Goal: Task Accomplishment & Management: Use online tool/utility

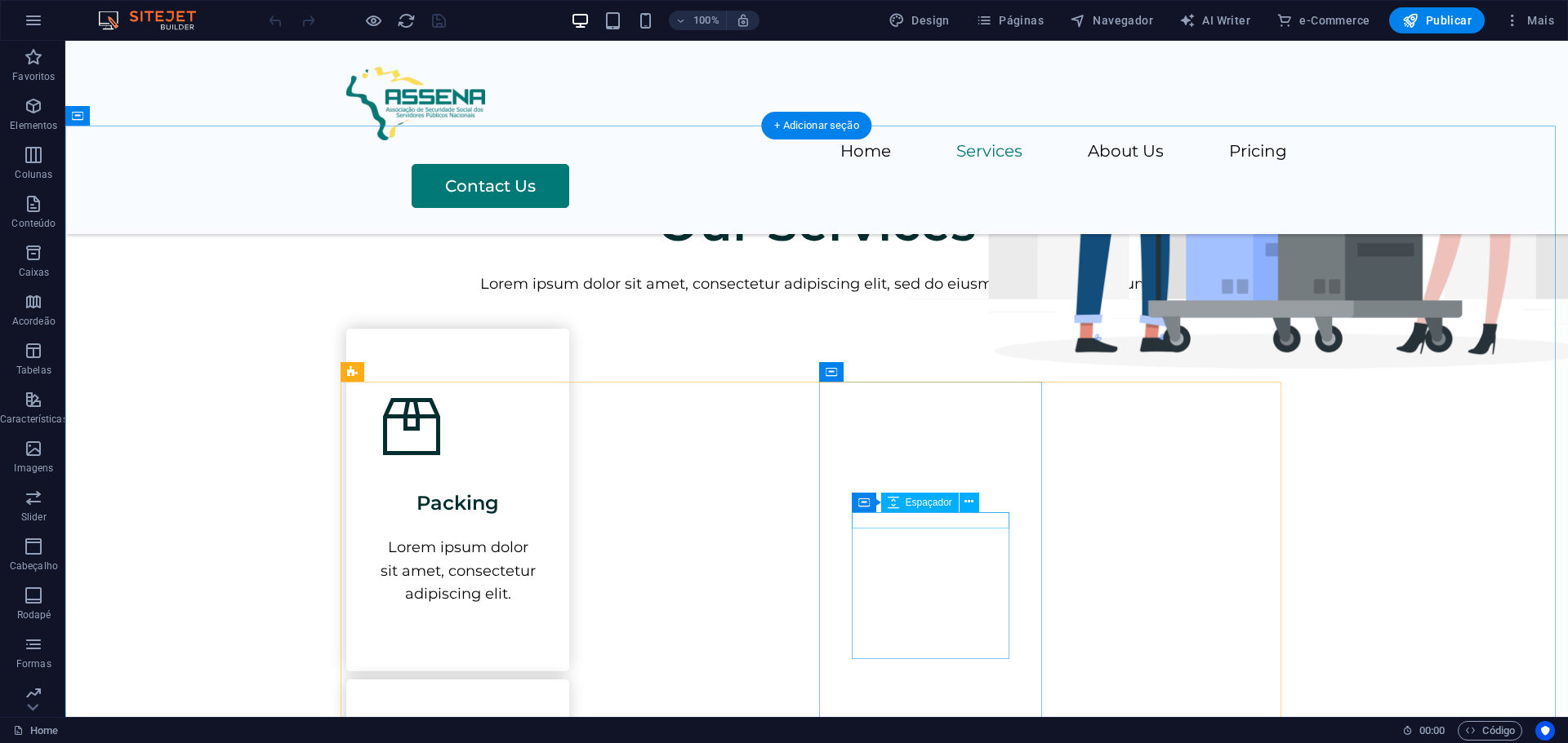
scroll to position [571, 0]
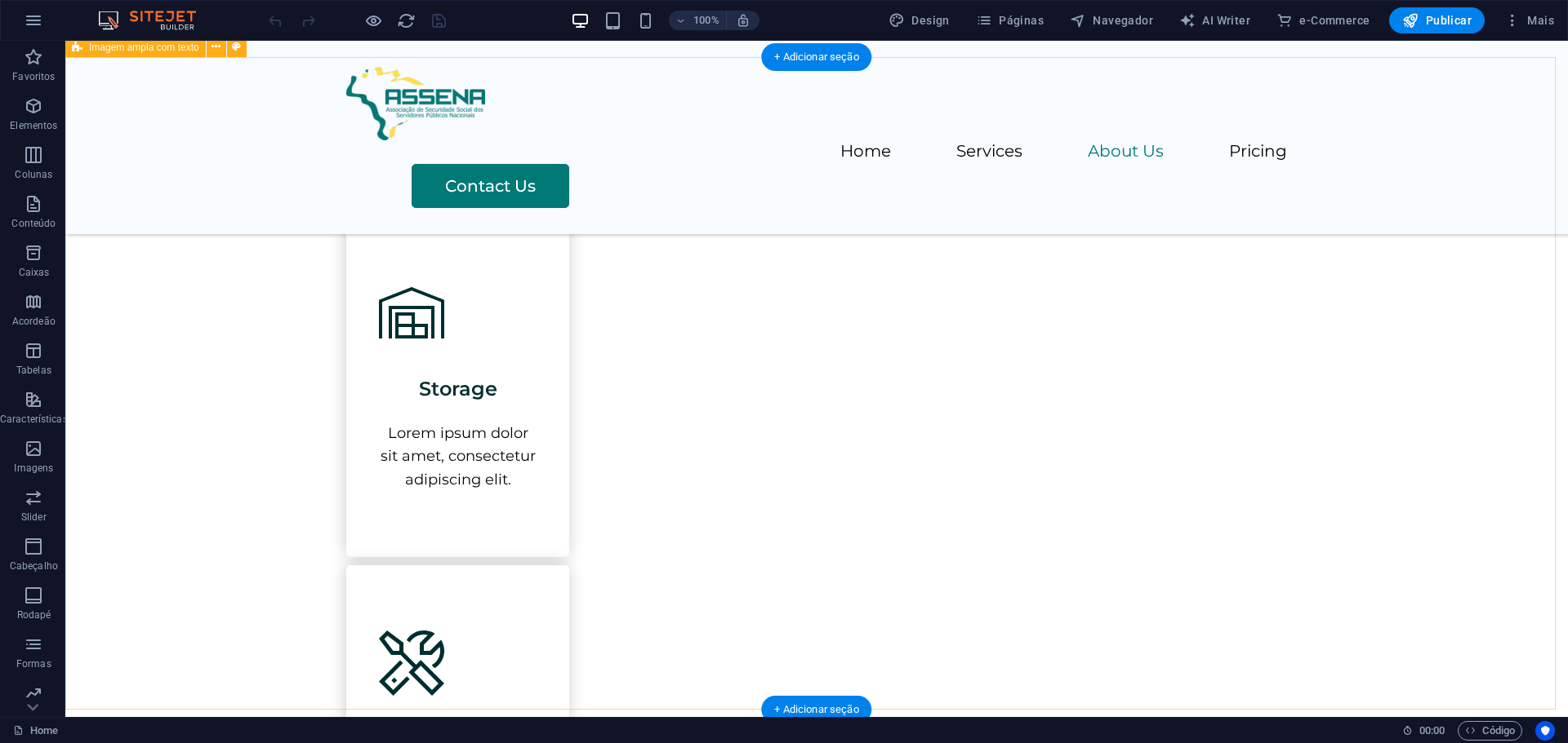
scroll to position [1387, 0]
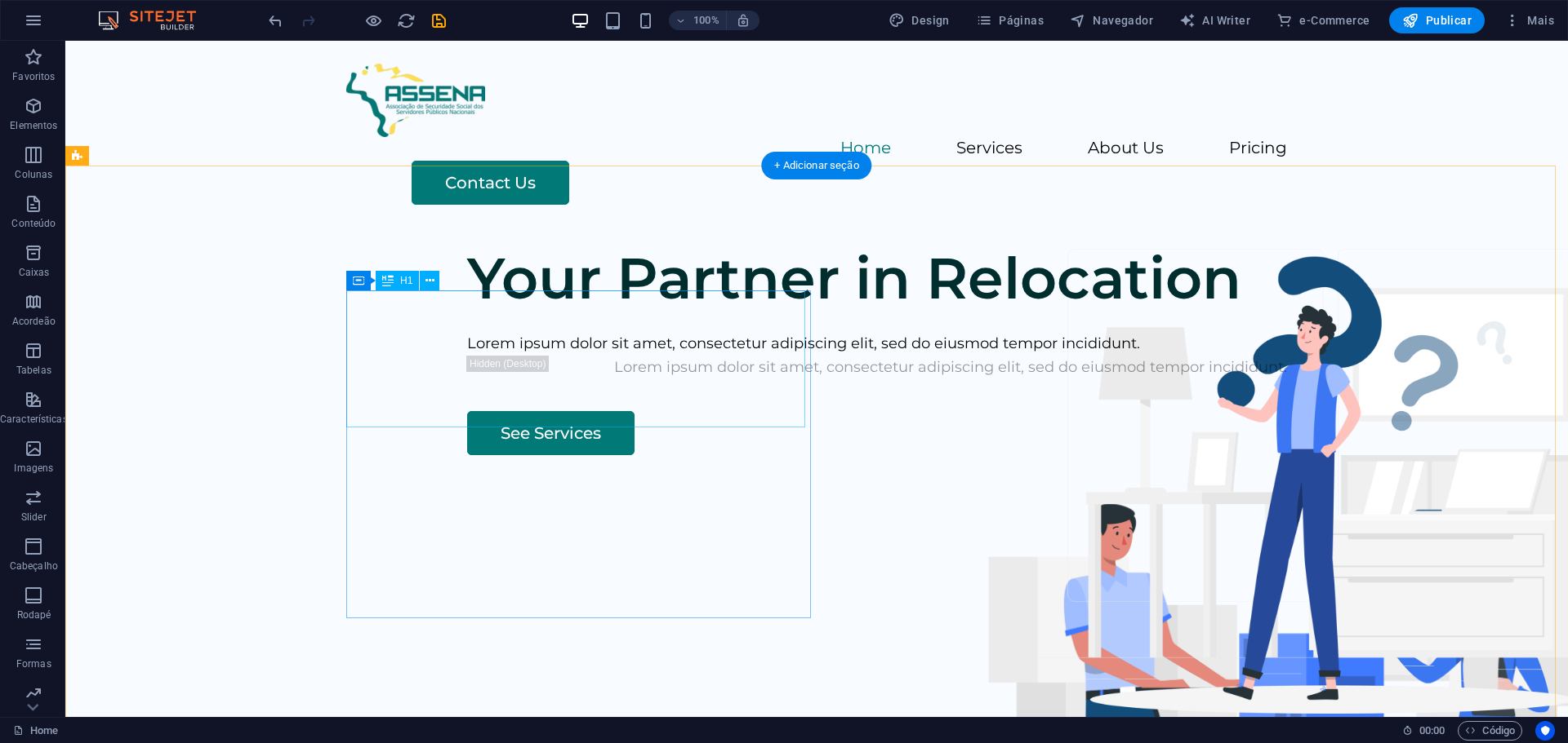
scroll to position [0, 0]
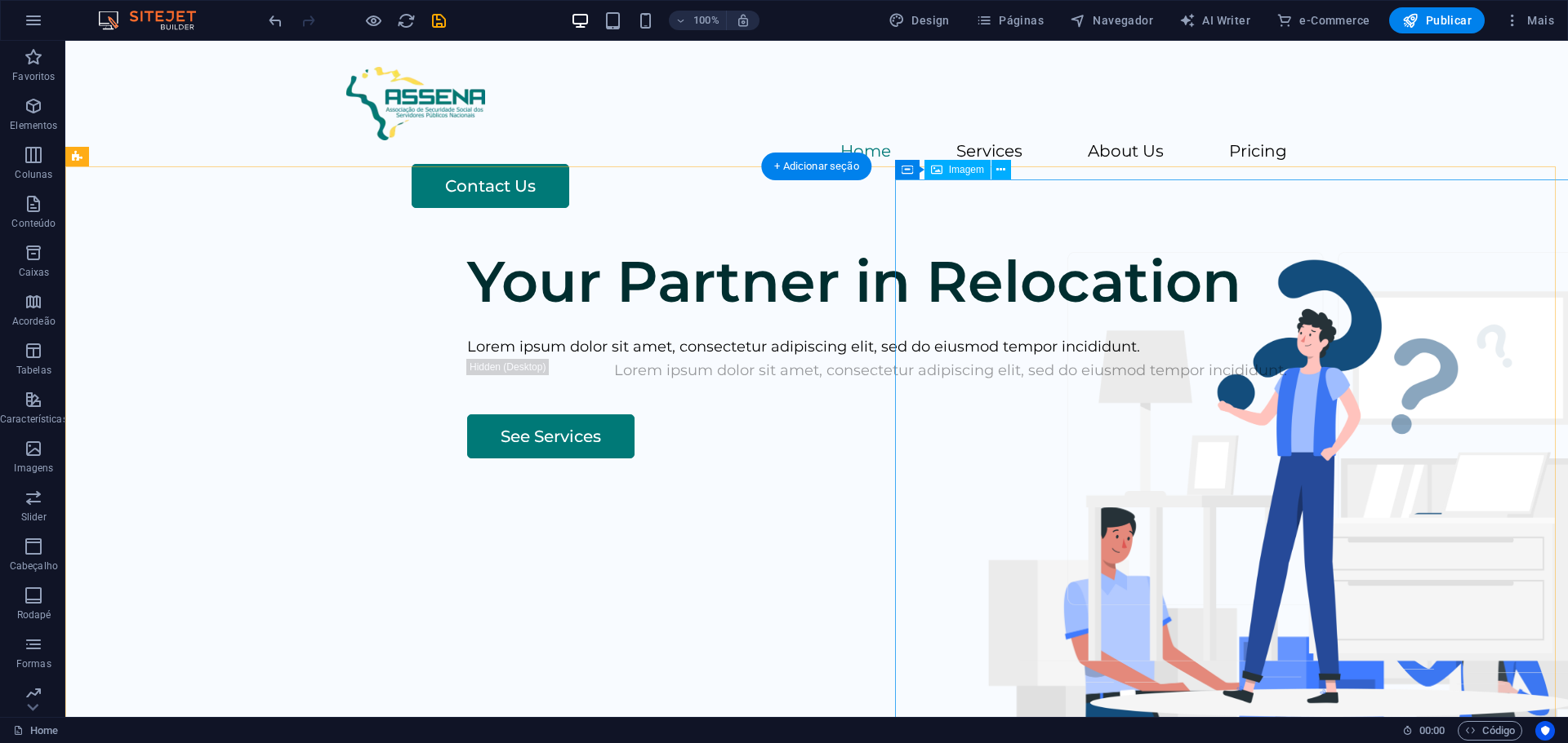
click at [1265, 458] on figure at bounding box center [1294, 731] width 775 height 546
click at [1000, 173] on icon at bounding box center [1000, 170] width 9 height 17
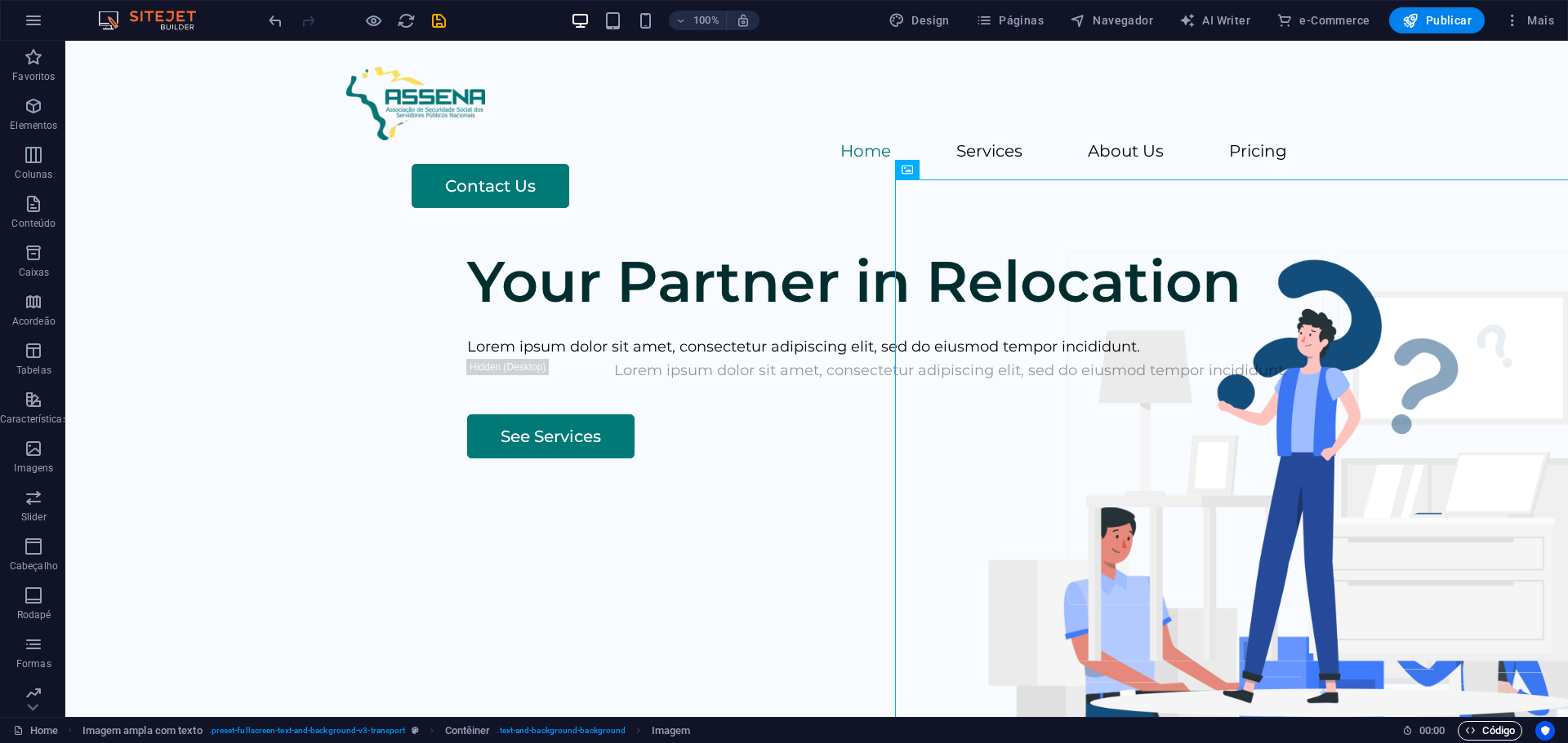
click at [1469, 723] on span "Código" at bounding box center [1489, 731] width 49 height 20
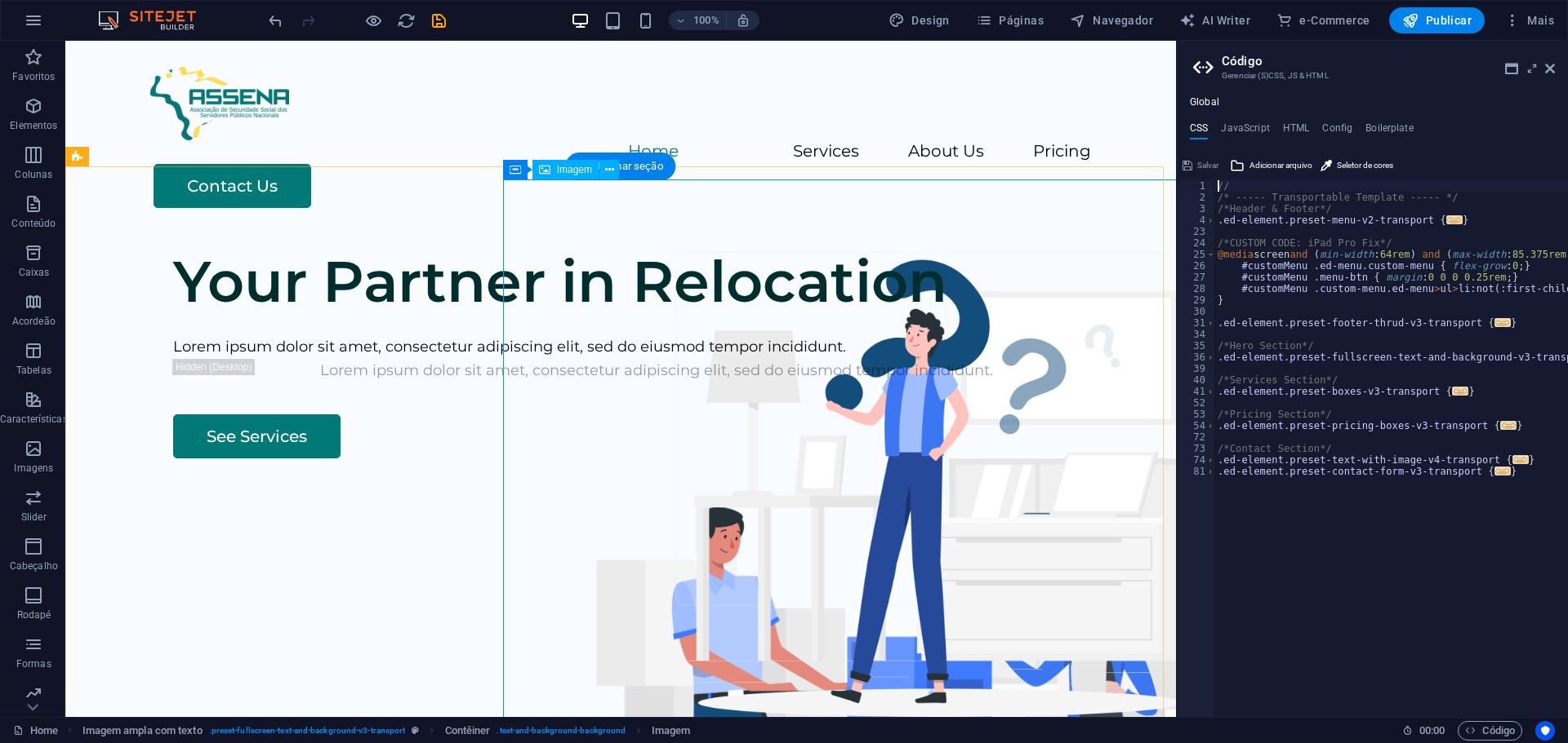
click at [868, 458] on figure at bounding box center [903, 731] width 775 height 546
click at [448, 265] on div "Your Partner in Relocation Lorem ipsum dolor sit amet, consectetur adipiscing e…" at bounding box center [620, 546] width 1110 height 625
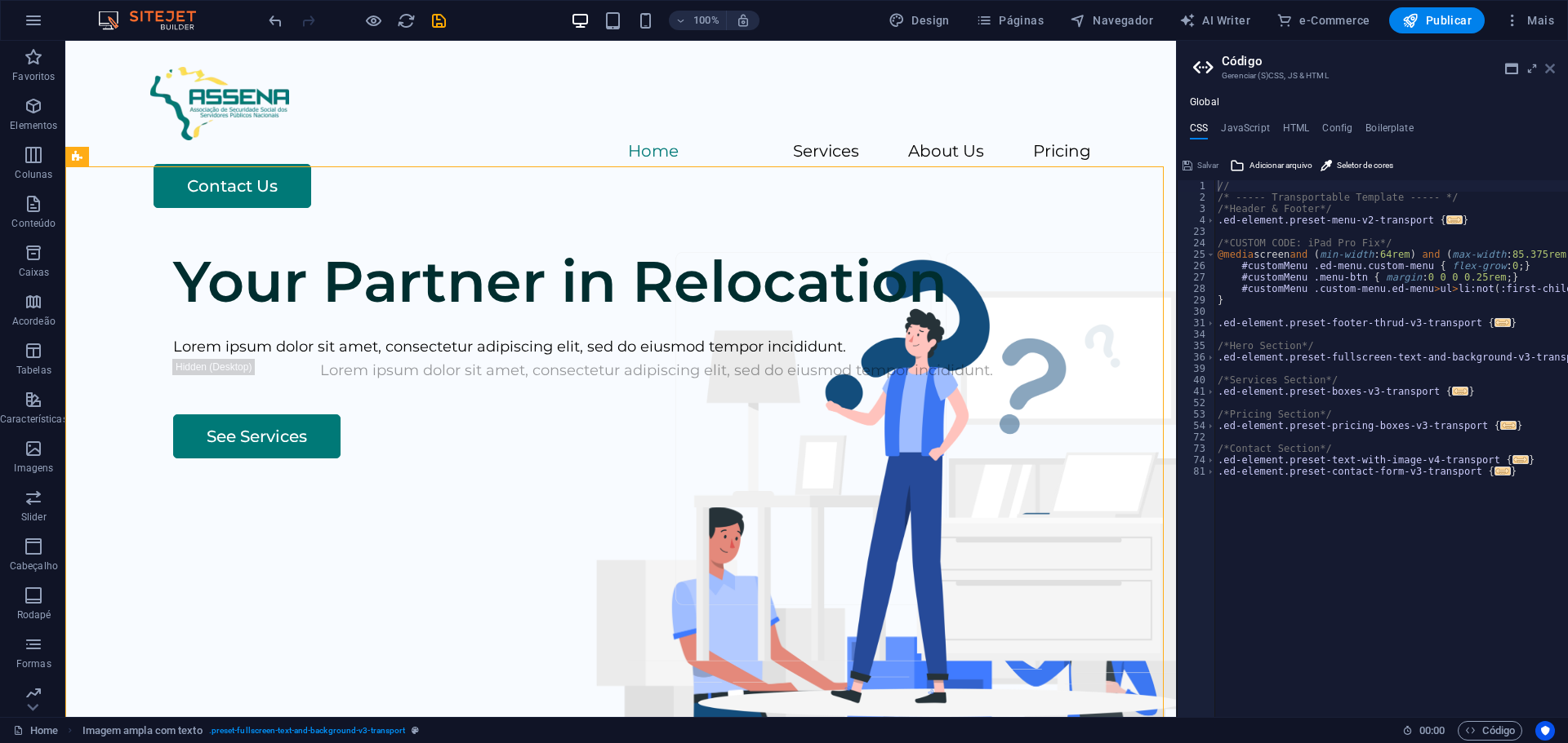
click at [1544, 65] on icon at bounding box center [1549, 68] width 10 height 13
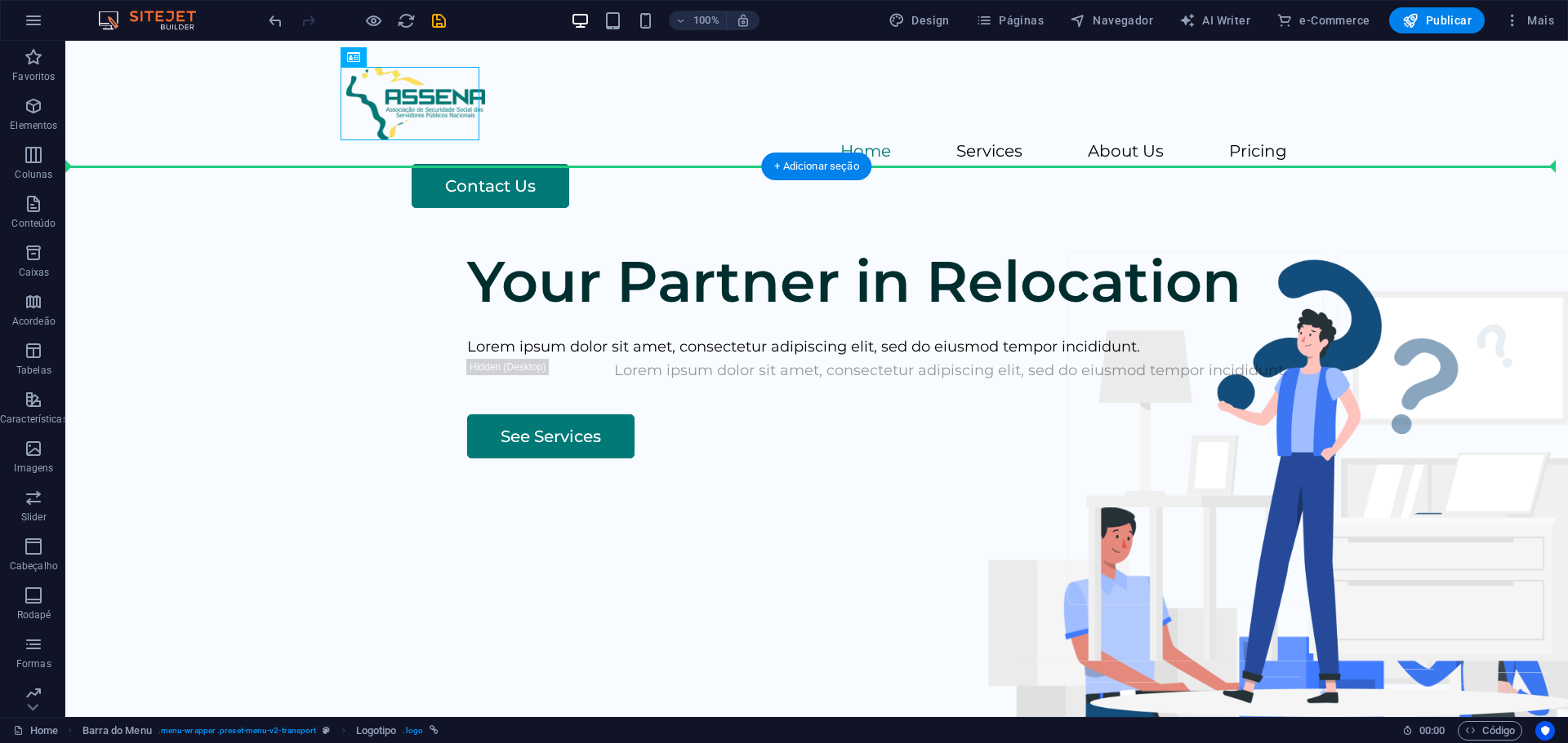
drag, startPoint x: 421, startPoint y: 95, endPoint x: 410, endPoint y: 180, distance: 85.7
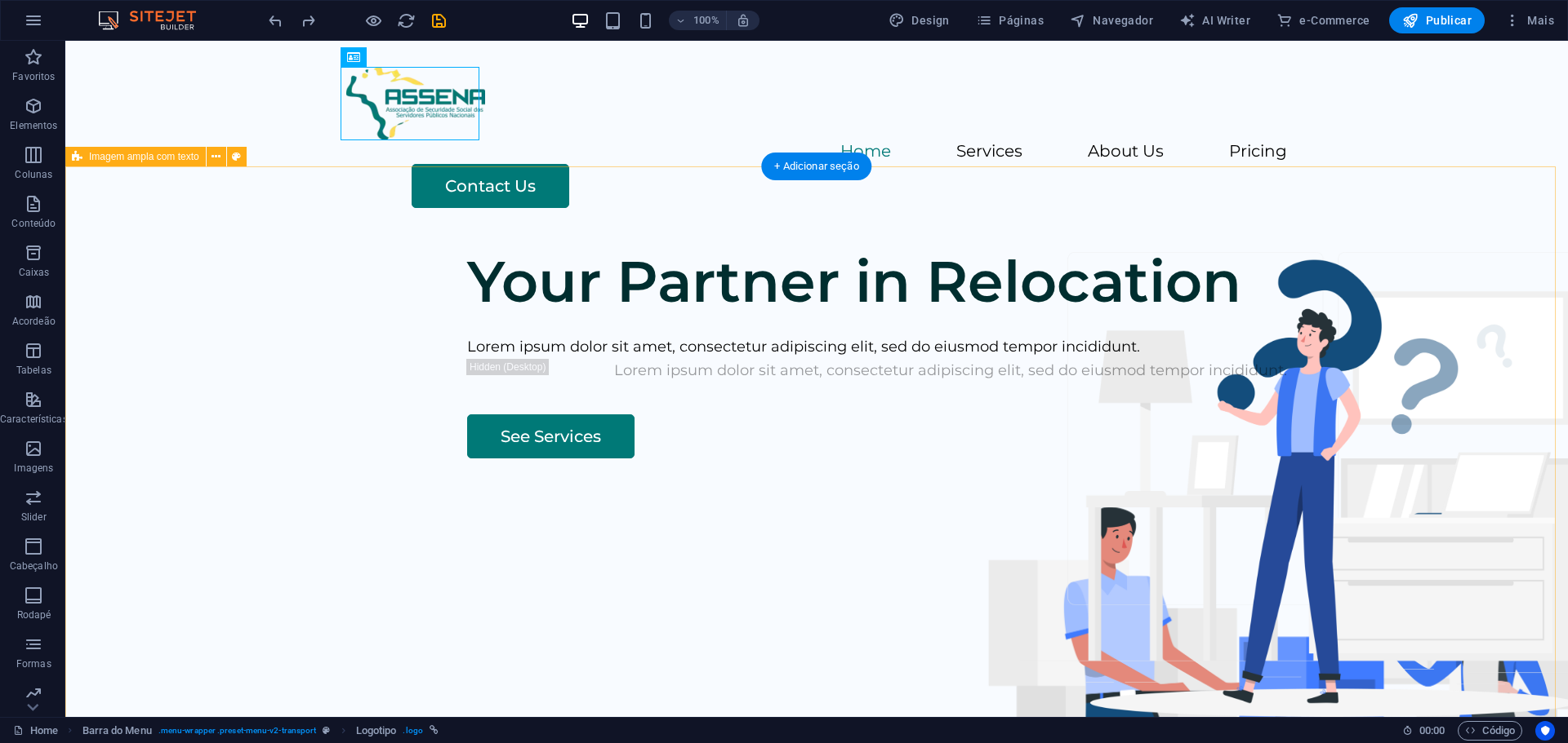
click at [464, 234] on div "Your Partner in Relocation Lorem ipsum dolor sit amet, consectetur adipiscing e…" at bounding box center [816, 546] width 1502 height 625
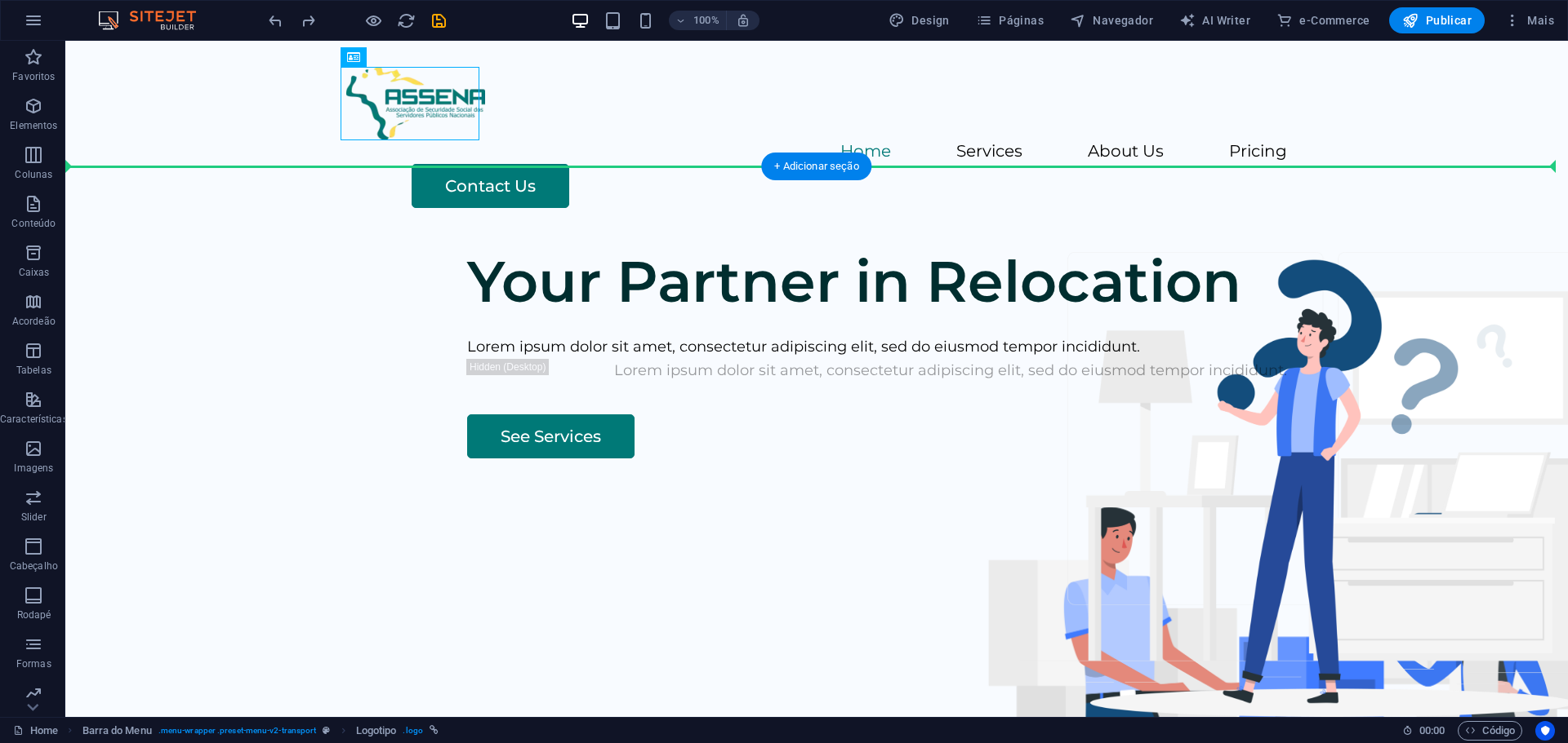
drag, startPoint x: 382, startPoint y: 131, endPoint x: 382, endPoint y: 185, distance: 54.0
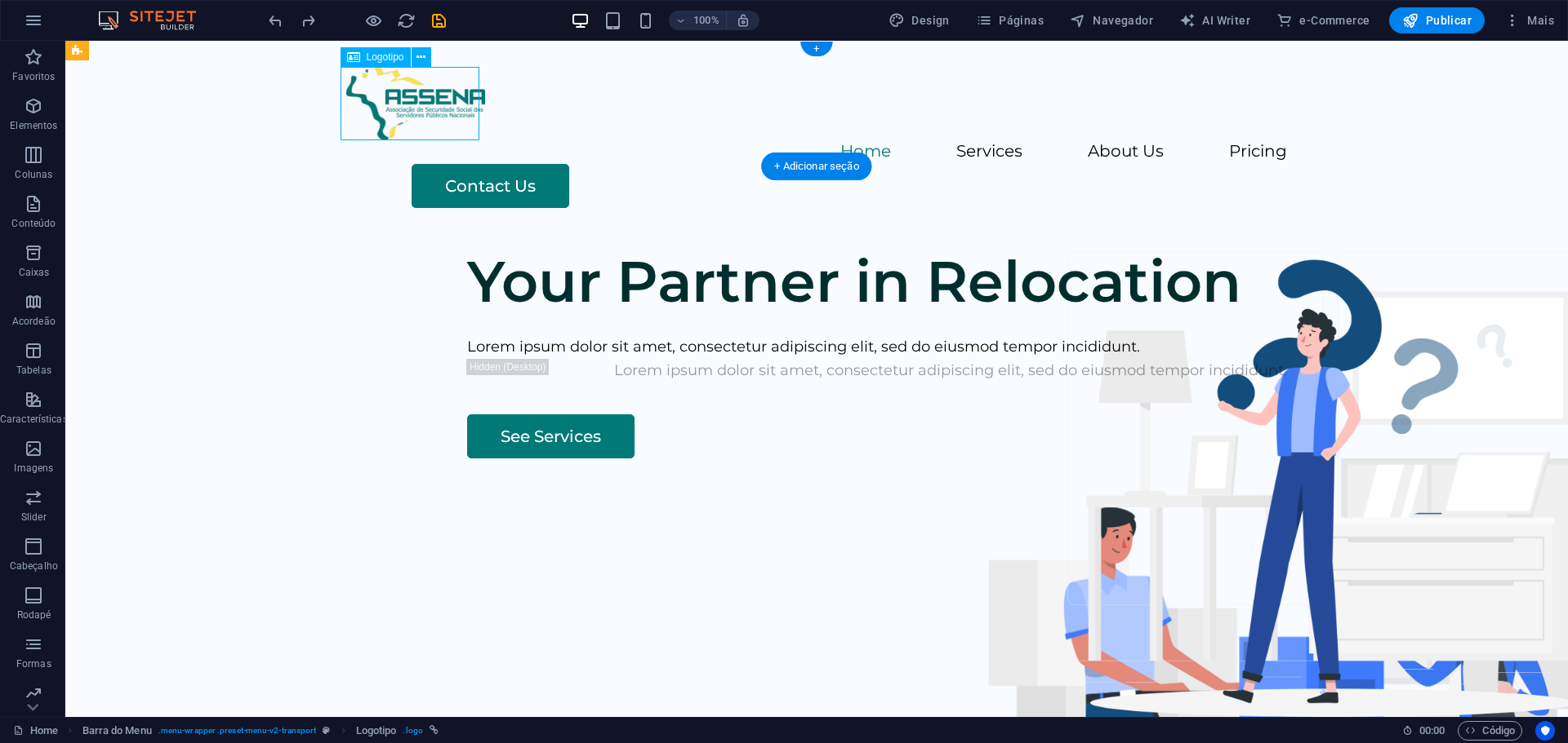
drag, startPoint x: 427, startPoint y: 107, endPoint x: 507, endPoint y: 98, distance: 80.5
click at [414, 109] on div at bounding box center [816, 104] width 940 height 73
click at [1171, 164] on div "Contact Us" at bounding box center [848, 186] width 875 height 44
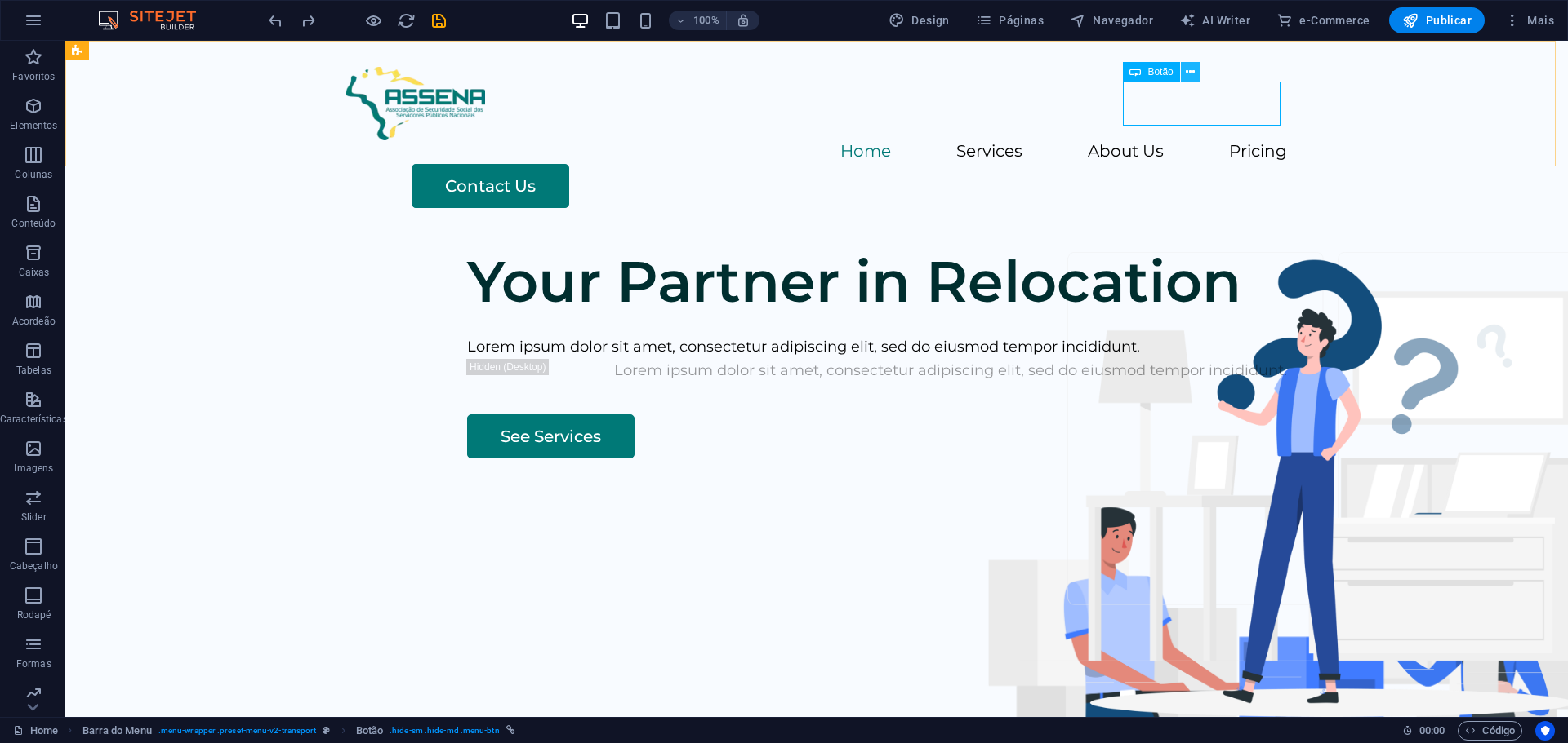
click at [1193, 70] on icon at bounding box center [1189, 71] width 9 height 17
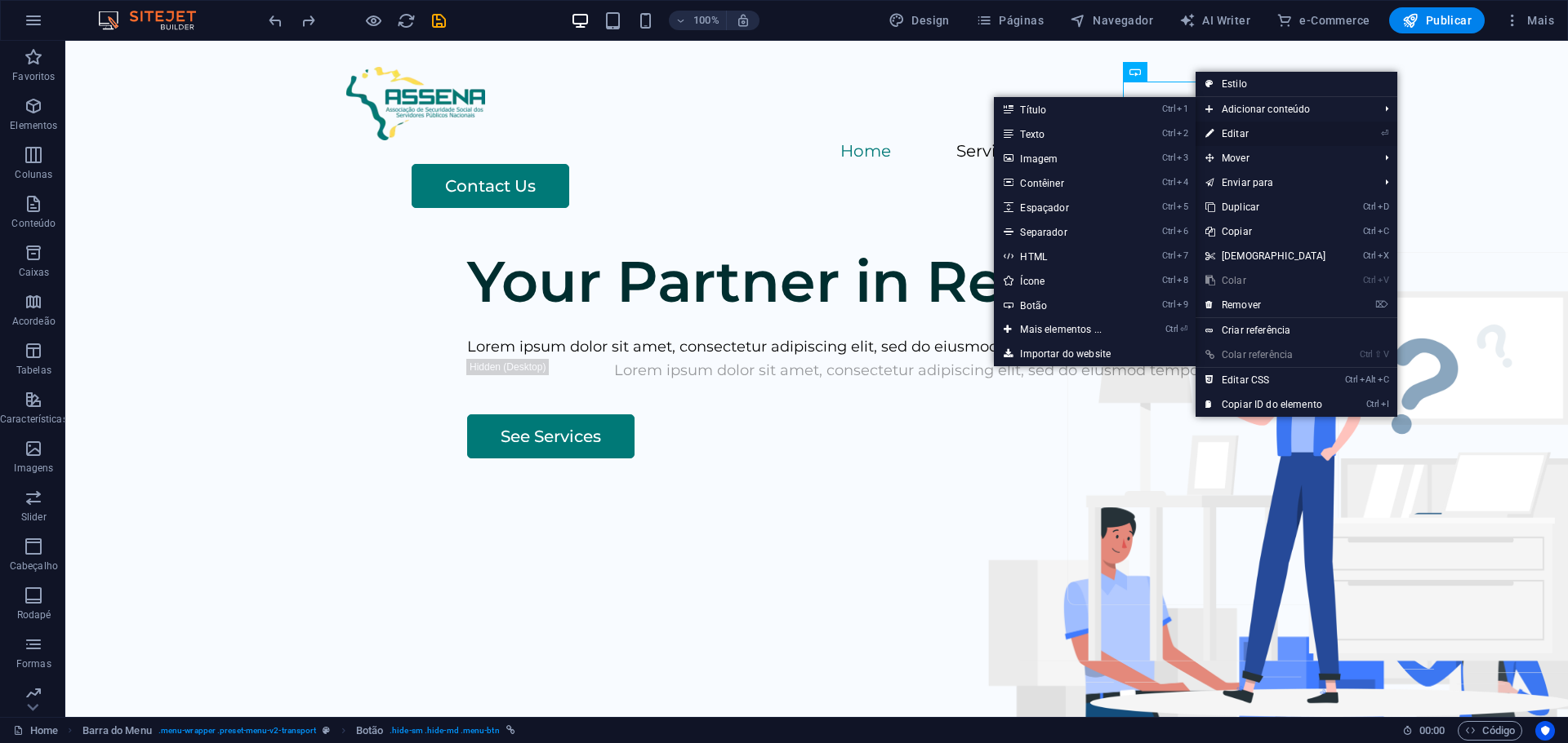
click at [1220, 128] on link "⏎ Editar" at bounding box center [1265, 133] width 140 height 25
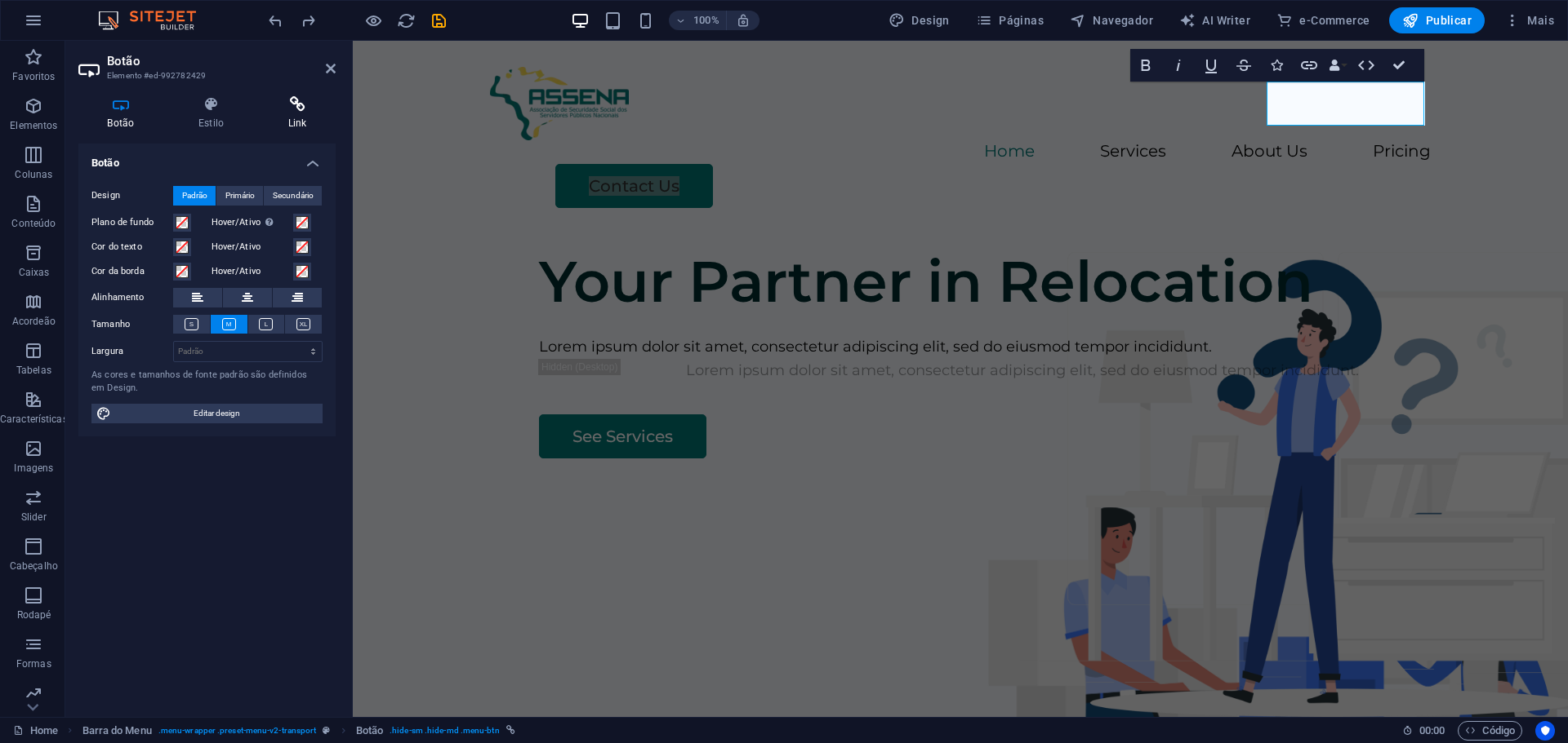
click at [279, 115] on h4 "Link" at bounding box center [298, 113] width 77 height 35
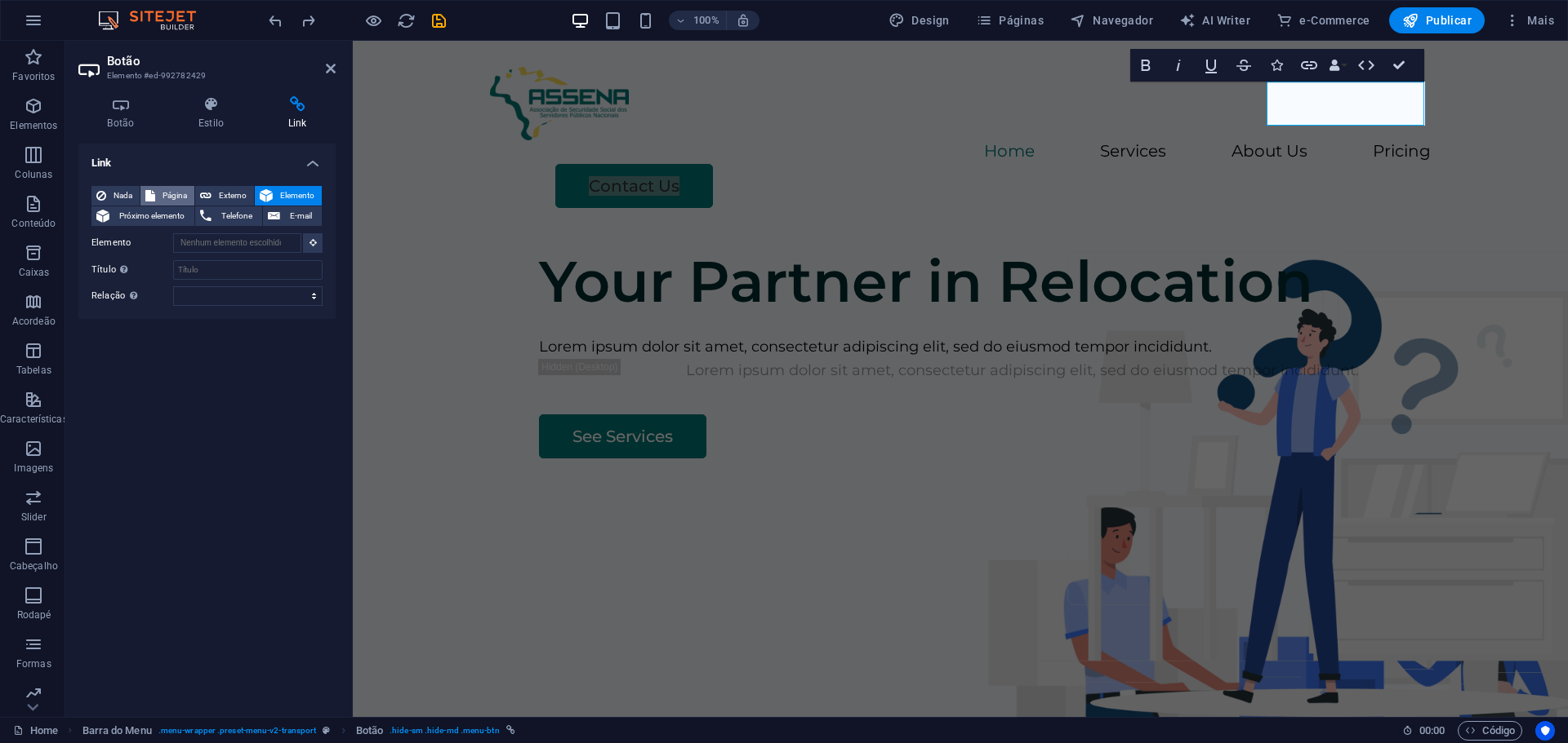
click at [166, 186] on span "Página" at bounding box center [175, 196] width 30 height 20
select select
click at [315, 237] on select "Home Legal Notice Privacy Subpage" at bounding box center [247, 243] width 149 height 20
click at [213, 400] on div "Link Nada Página Externo Elemento Próximo elemento Telefone E-mail Página Home …" at bounding box center [207, 423] width 257 height 560
click at [260, 266] on select "Nova guia Mesma guia Sobreposição" at bounding box center [247, 270] width 149 height 20
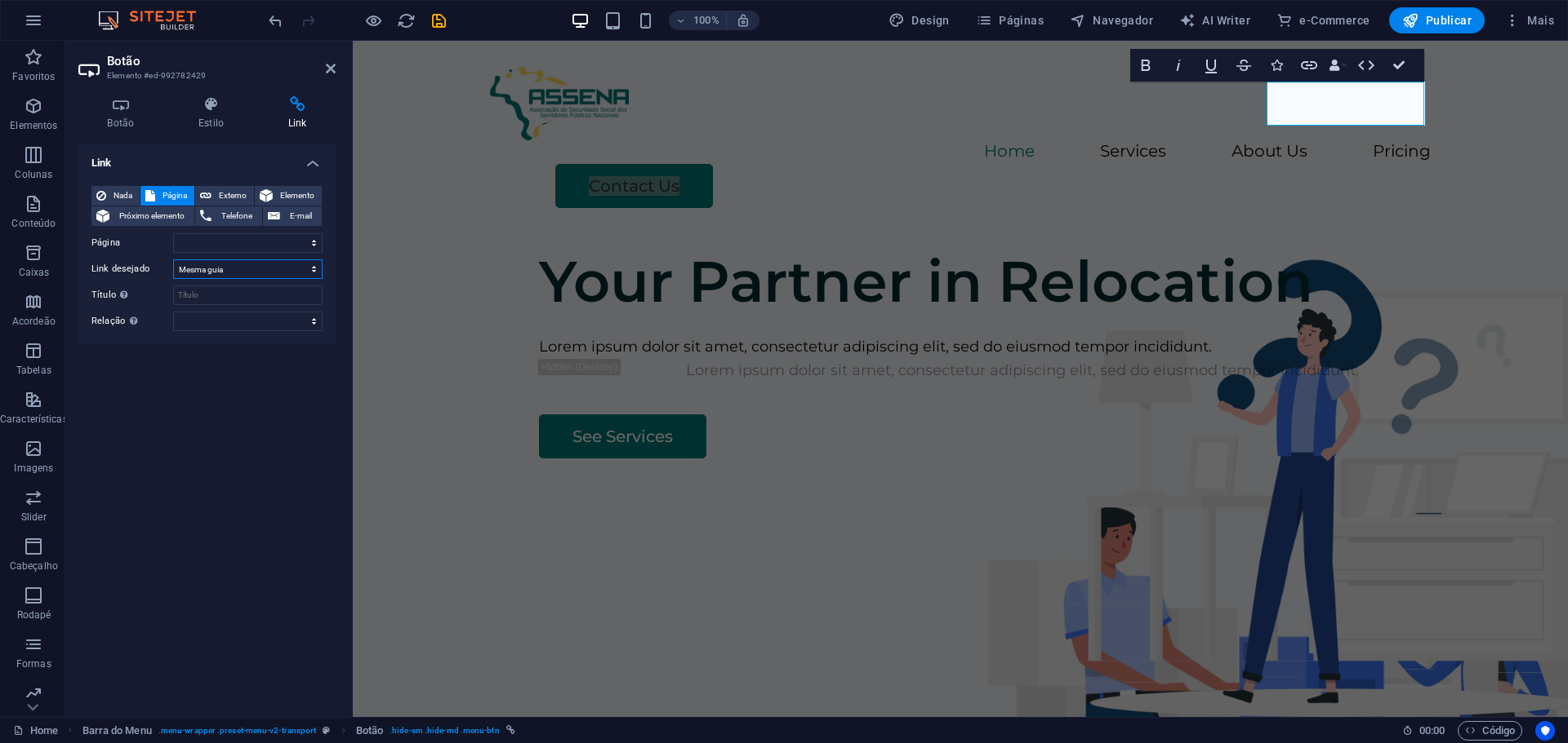
select select "blank"
click at [173, 260] on select "Nova guia Mesma guia Sobreposição" at bounding box center [247, 270] width 149 height 20
select select
click at [249, 284] on div "Nada Página Externo Elemento Próximo elemento Telefone E-mail Página Home Legal…" at bounding box center [207, 258] width 231 height 145
click at [243, 295] on input "Título A descrição adicional do link não deve ser igual ao texto do link. O tít…" at bounding box center [247, 295] width 149 height 20
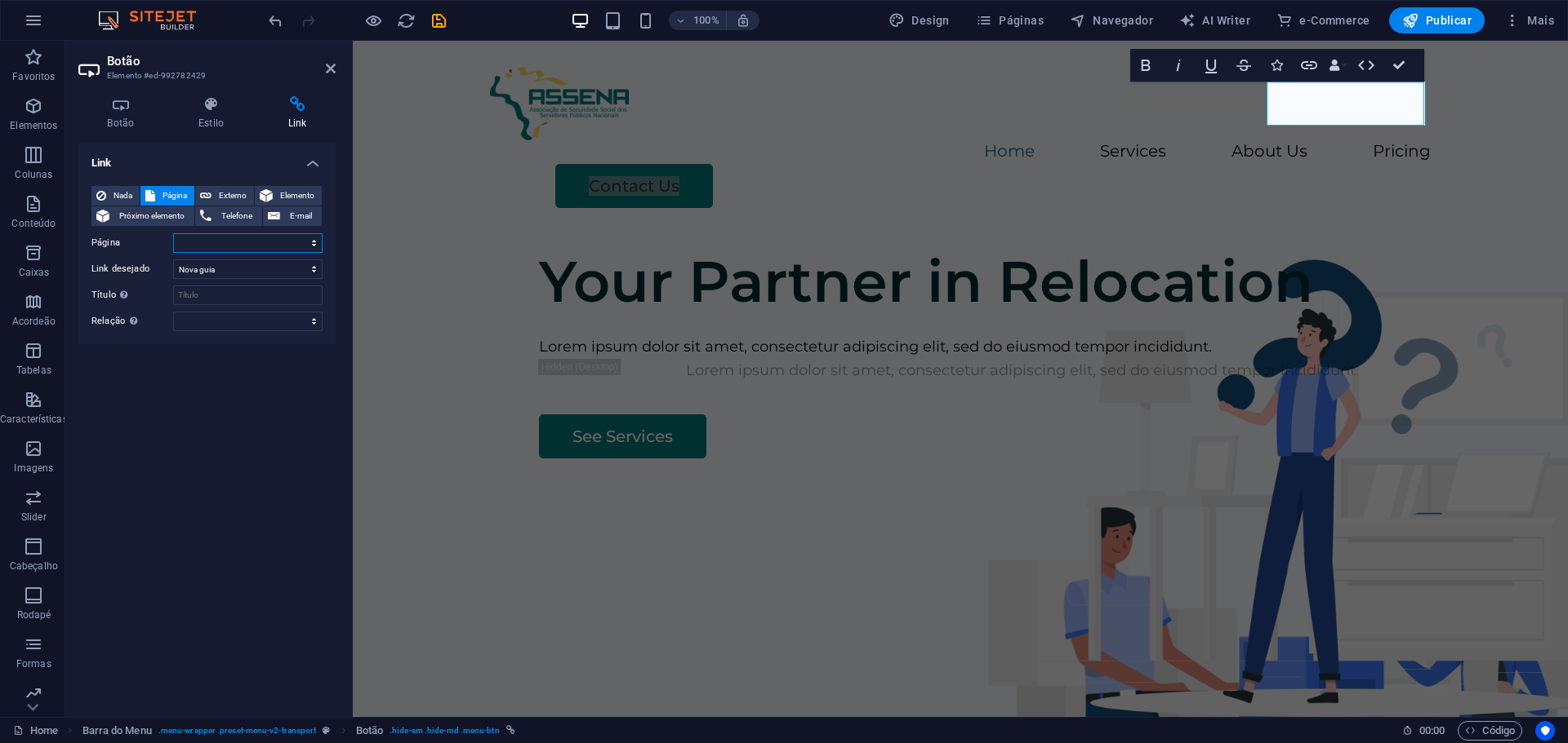
click at [250, 246] on select "Home Legal Notice Privacy Subpage" at bounding box center [247, 243] width 149 height 20
click at [153, 383] on div "Link Nada Página Externo Elemento Próximo elemento Telefone E-mail Página Home …" at bounding box center [207, 423] width 257 height 560
click at [234, 201] on span "Externo" at bounding box center [232, 196] width 33 height 20
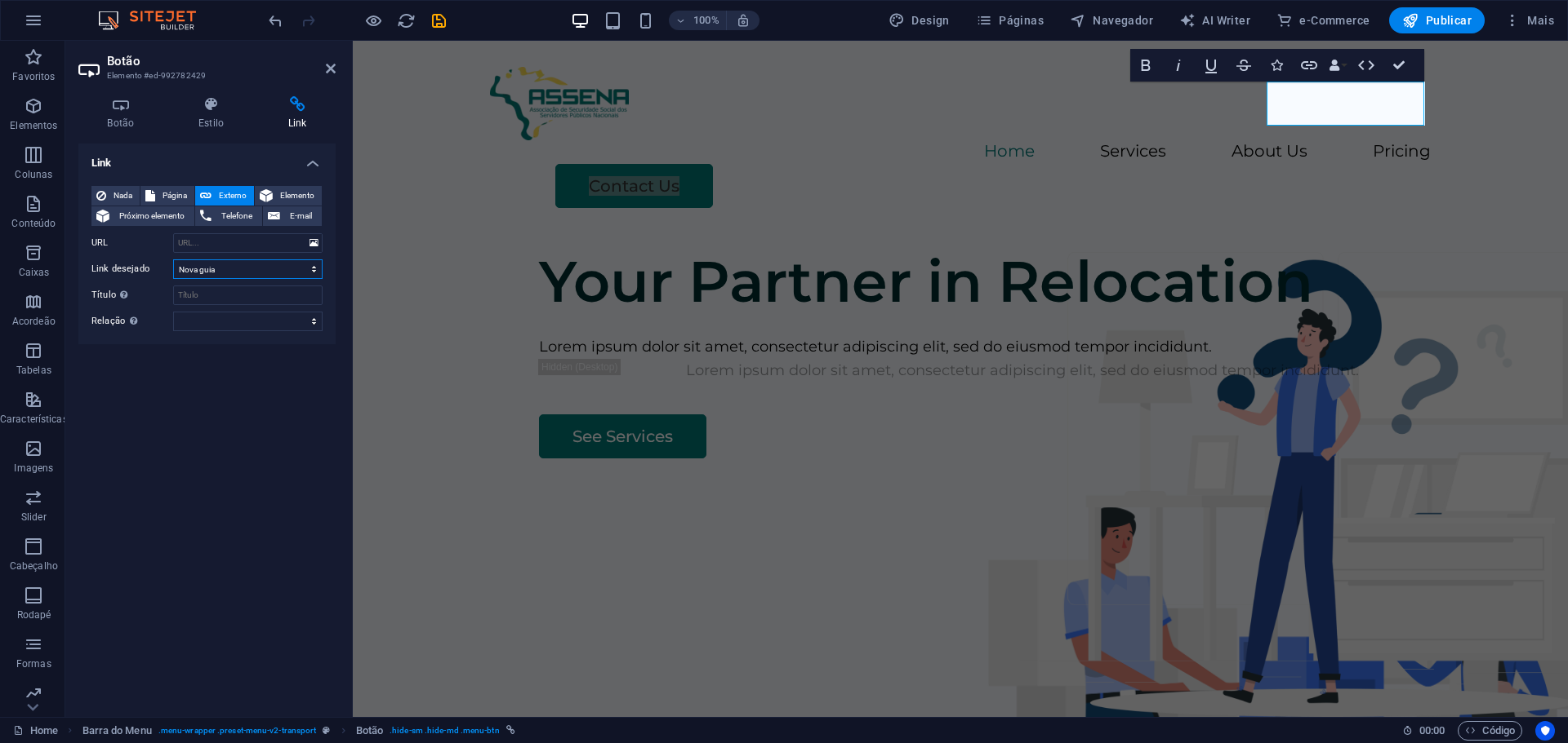
click at [234, 267] on select "Nova guia Mesma guia Sobreposição" at bounding box center [247, 270] width 149 height 20
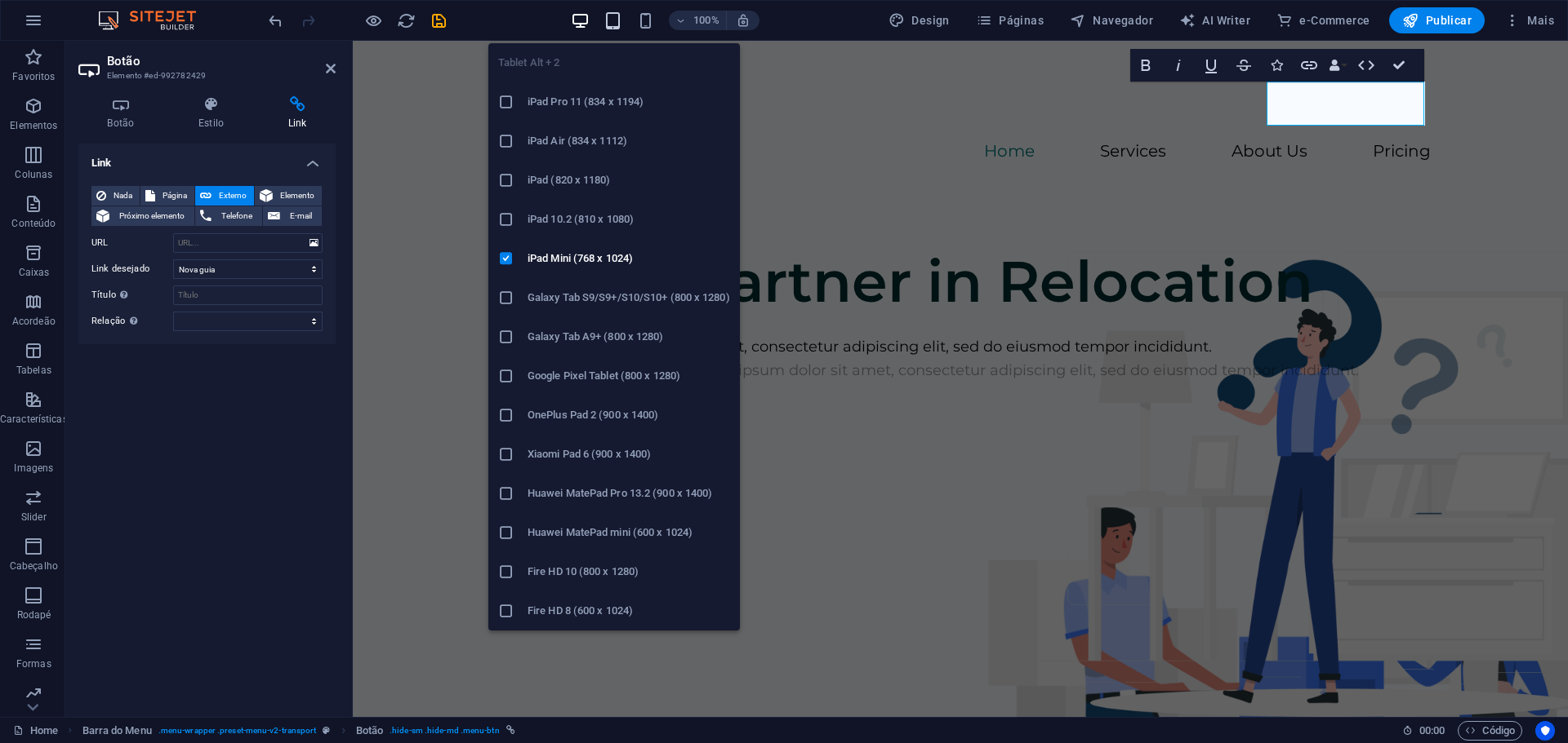
click at [621, 19] on icon "button" at bounding box center [612, 21] width 19 height 19
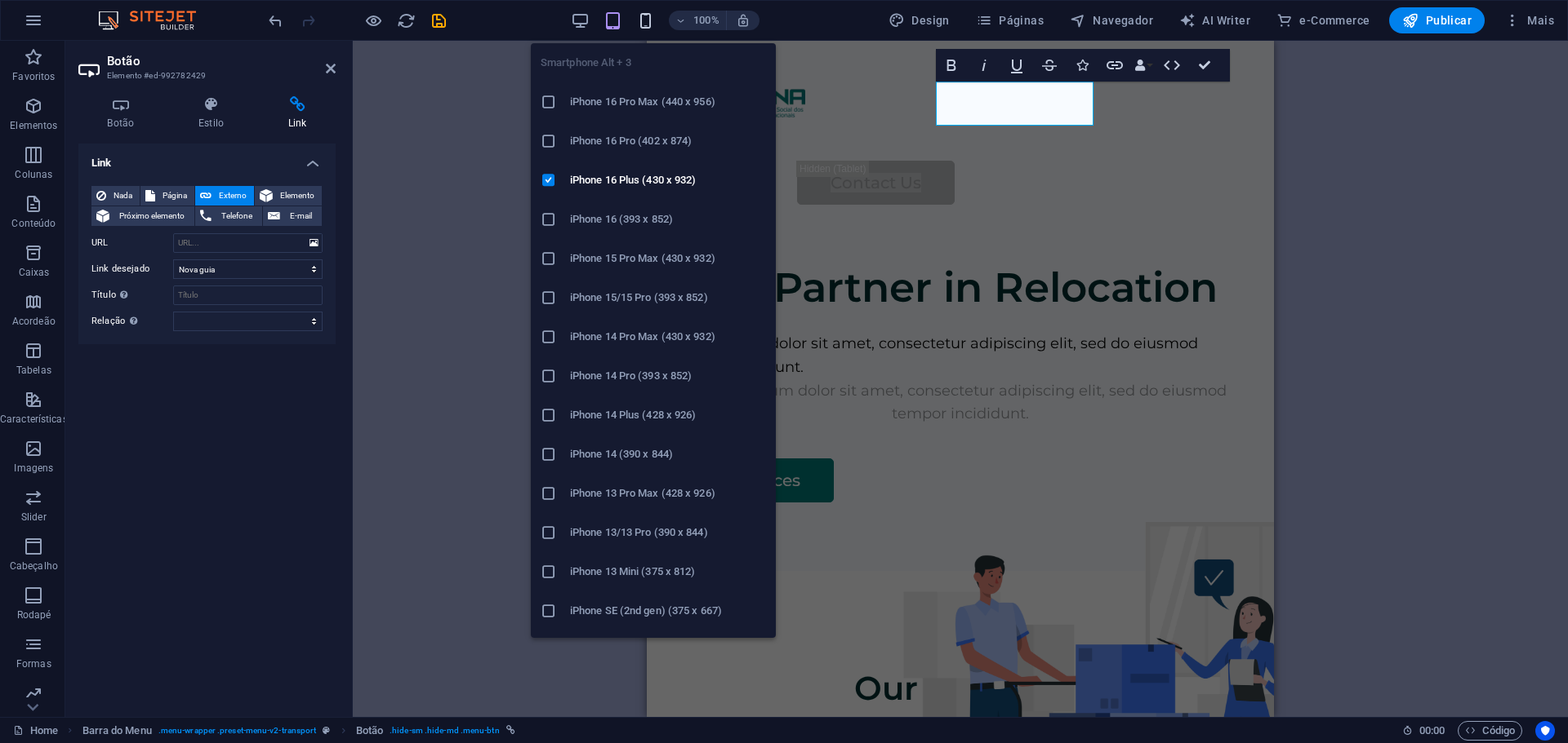
click at [645, 17] on icon "button" at bounding box center [645, 21] width 19 height 19
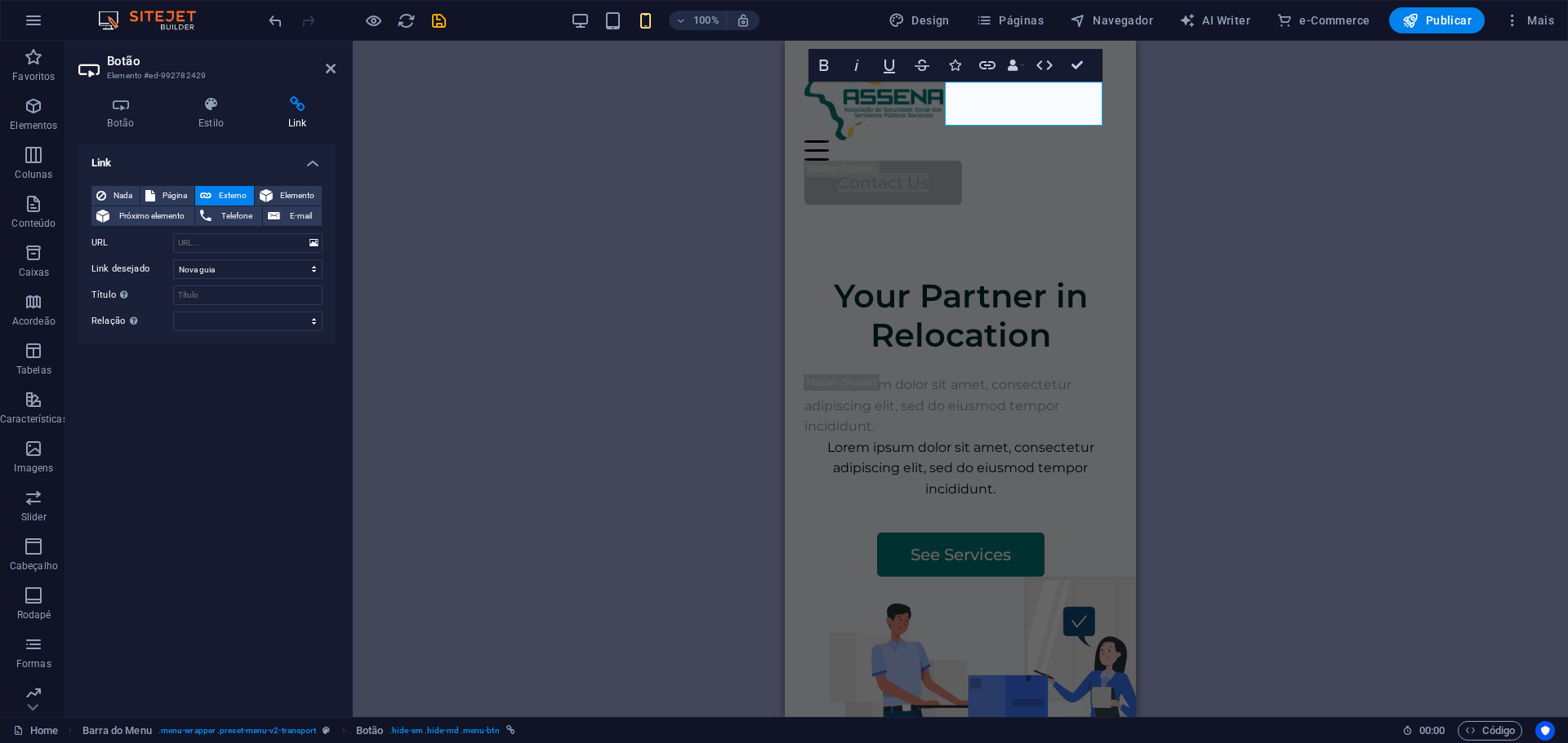
click at [1289, 261] on div "Contêiner H1 Imagem ampla com texto Contêiner Contêiner Imagem Contêiner Contêi…" at bounding box center [960, 378] width 1215 height 677
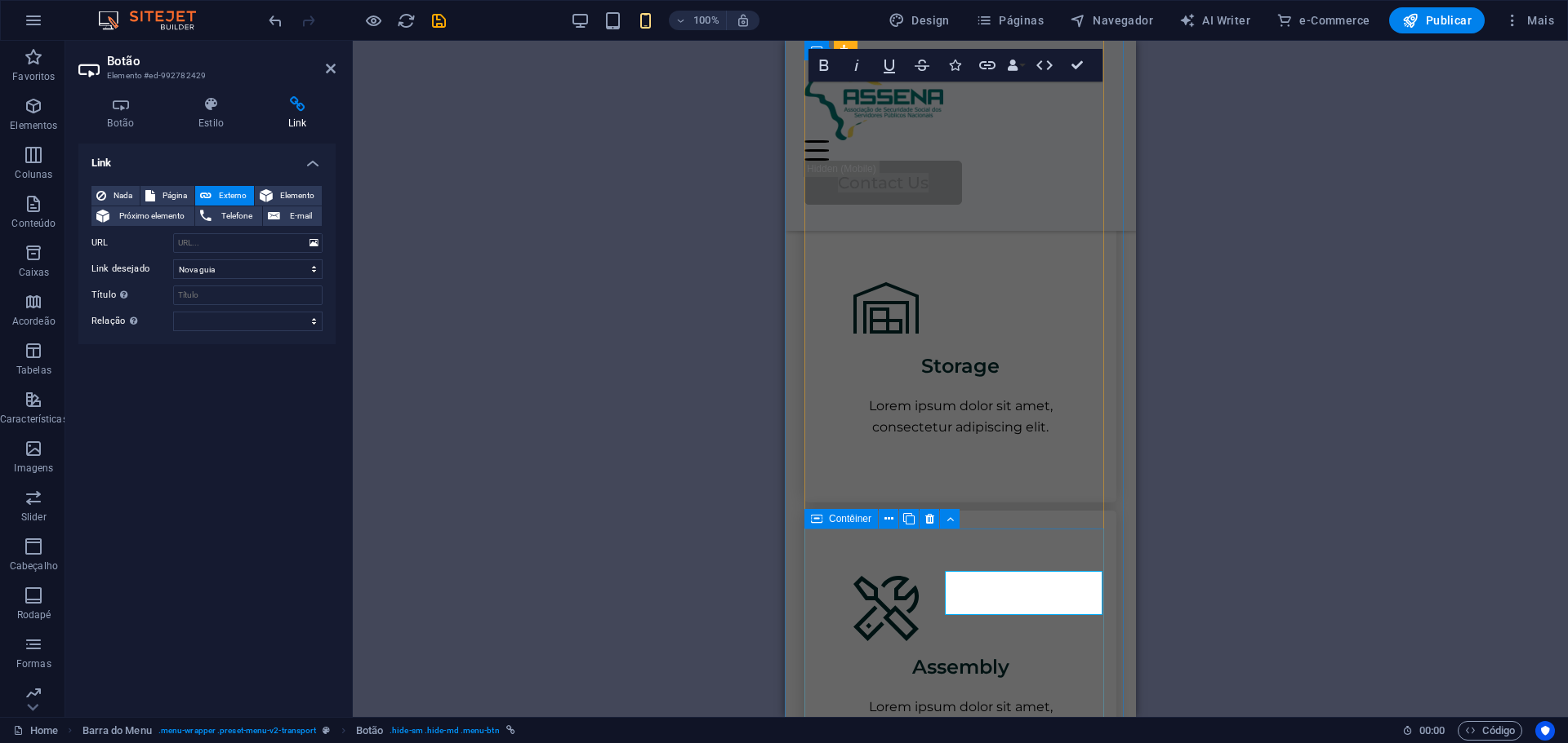
scroll to position [1216, 0]
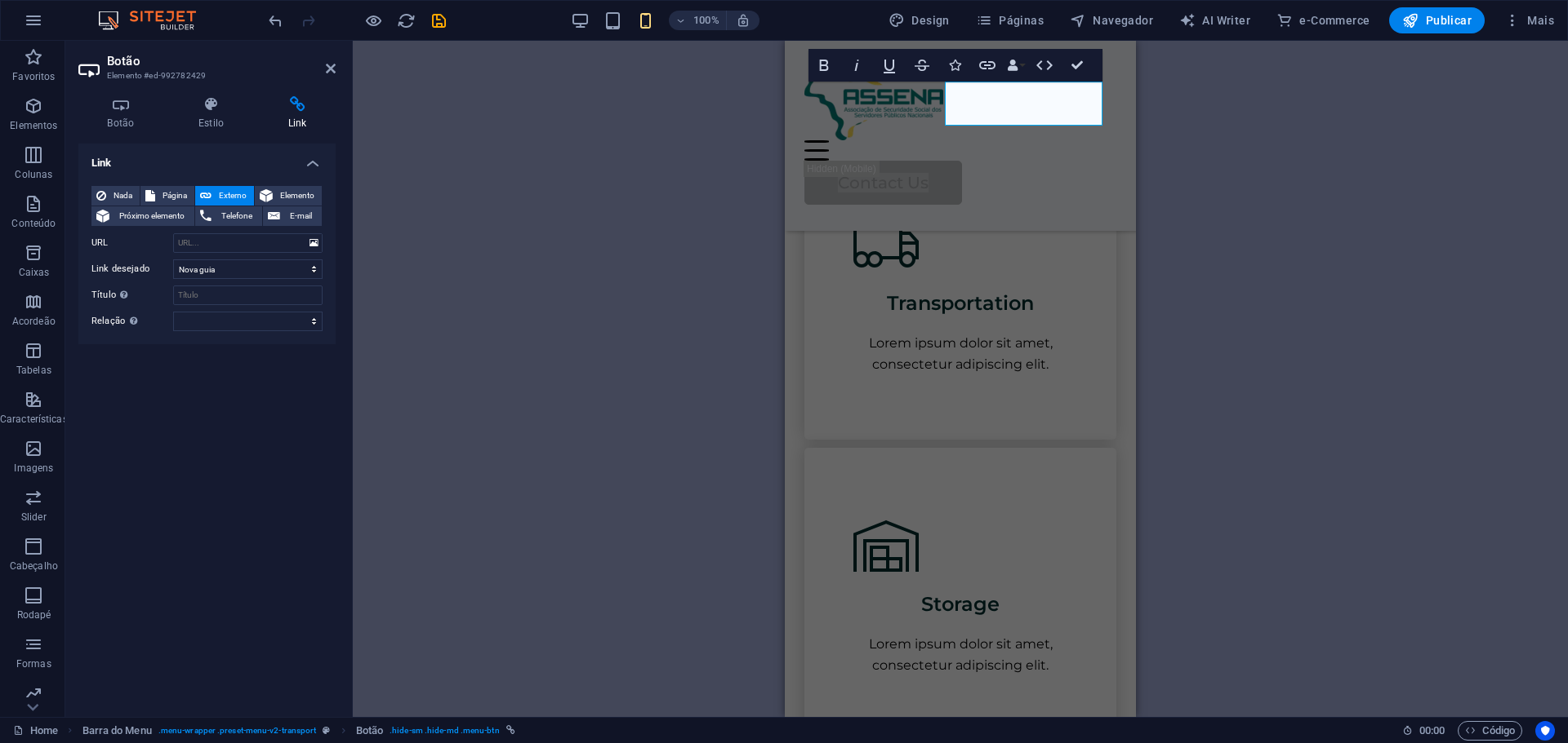
click at [1399, 241] on div "H1 Imagem ampla com texto Contêiner Contêiner Imagem Contêiner Contêiner H2 Esp…" at bounding box center [960, 378] width 1215 height 677
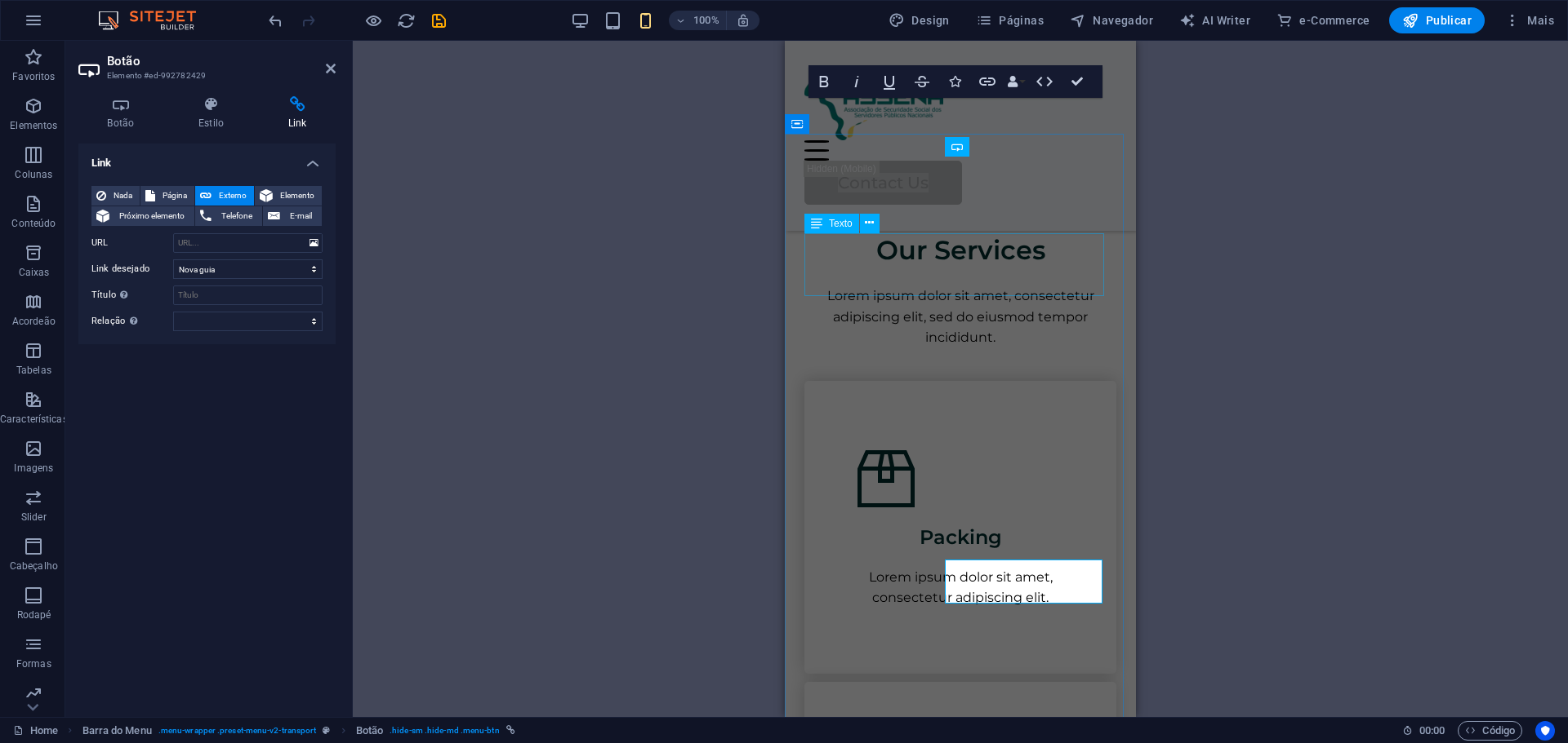
scroll to position [645, 0]
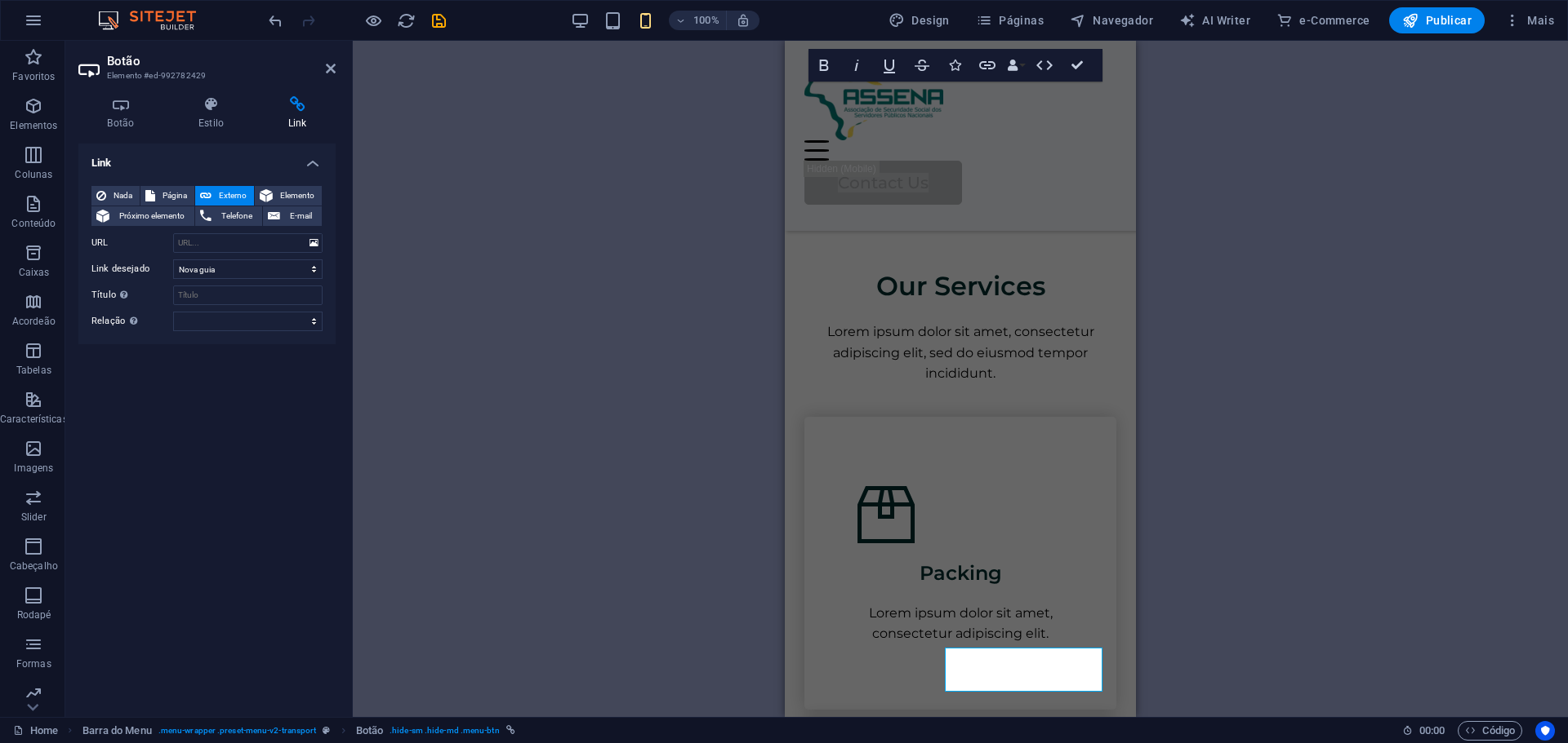
click at [1313, 146] on div "H1 Imagem ampla com texto Contêiner Contêiner Imagem Contêiner Contêiner H2 Esp…" at bounding box center [960, 378] width 1215 height 677
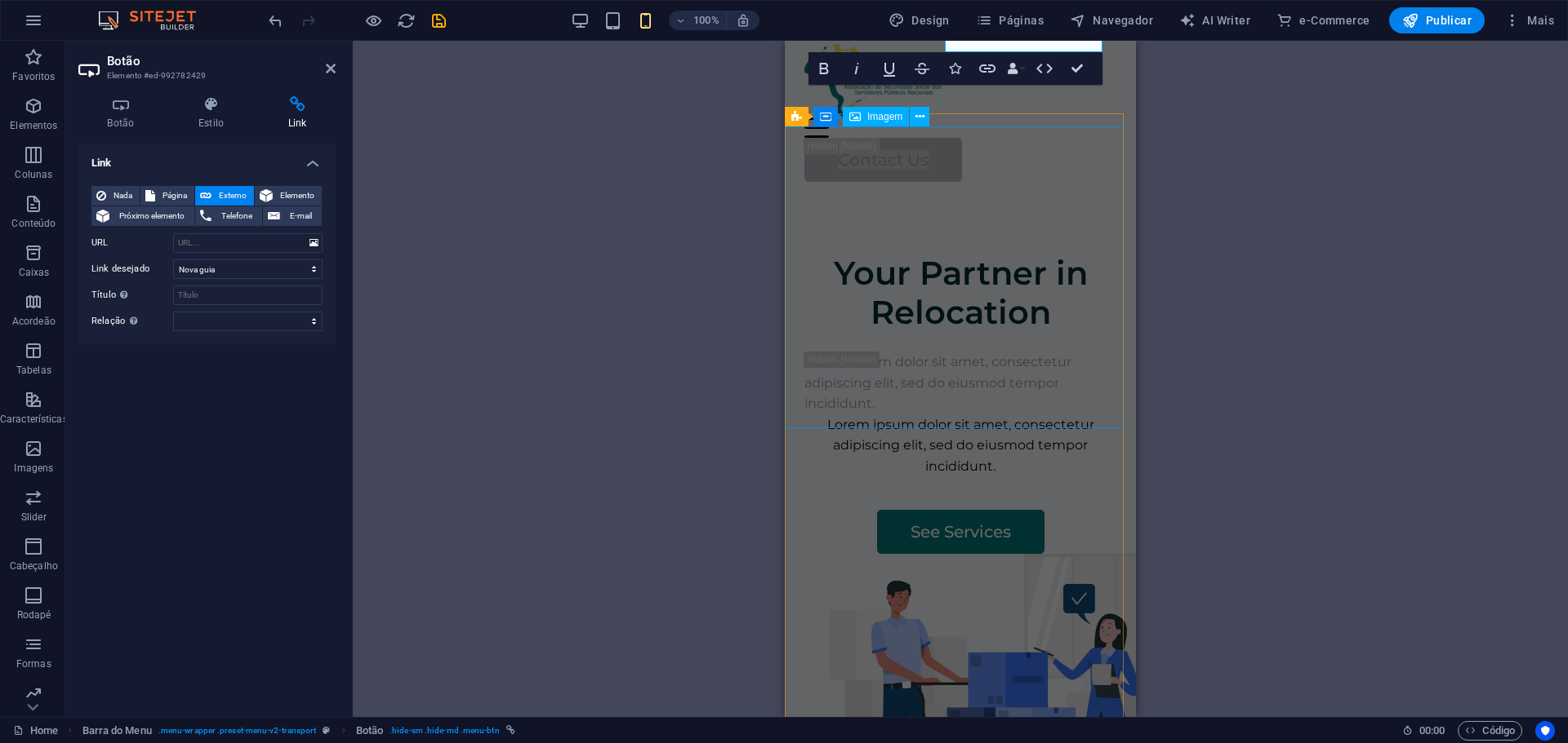
scroll to position [0, 0]
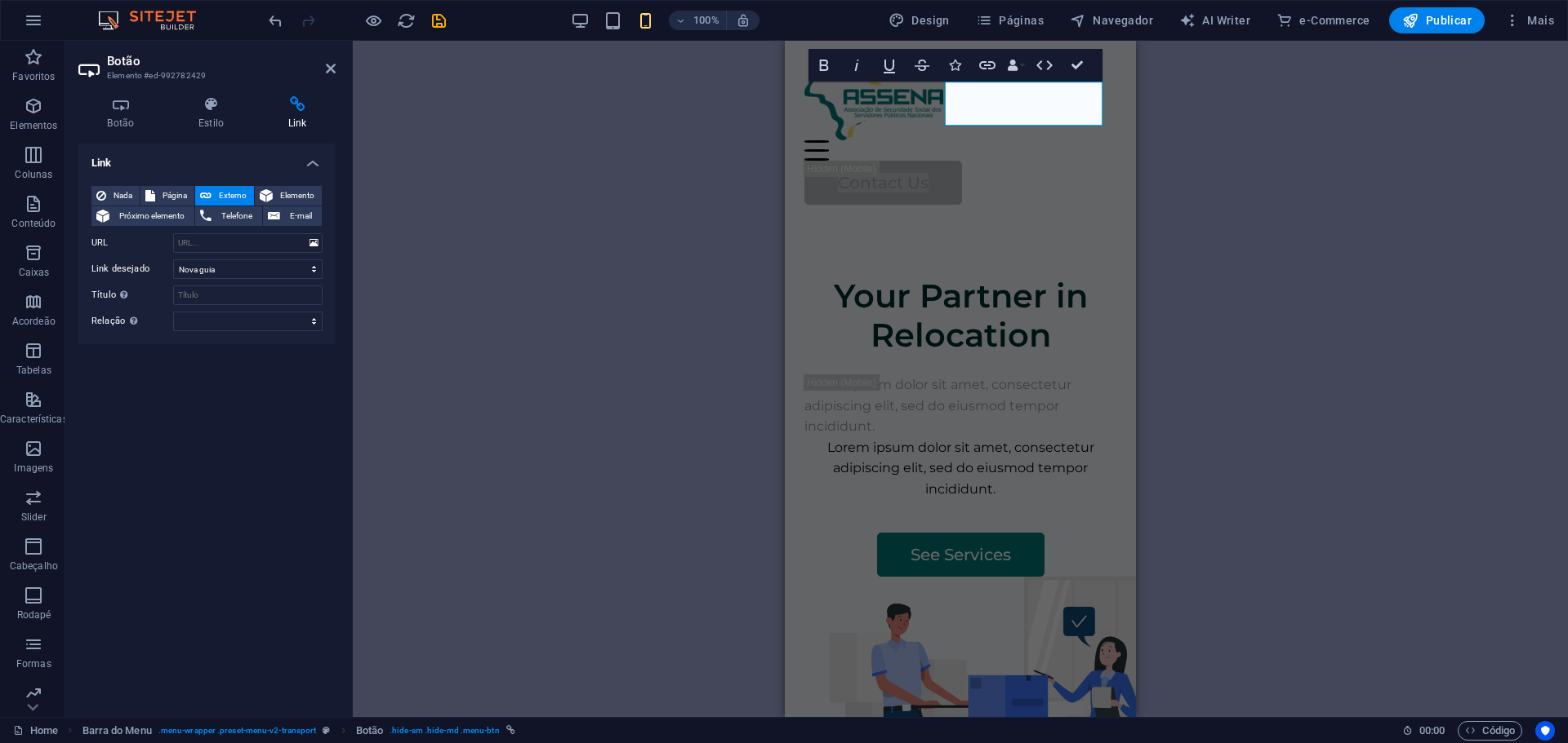
click at [650, 18] on icon "button" at bounding box center [645, 21] width 19 height 19
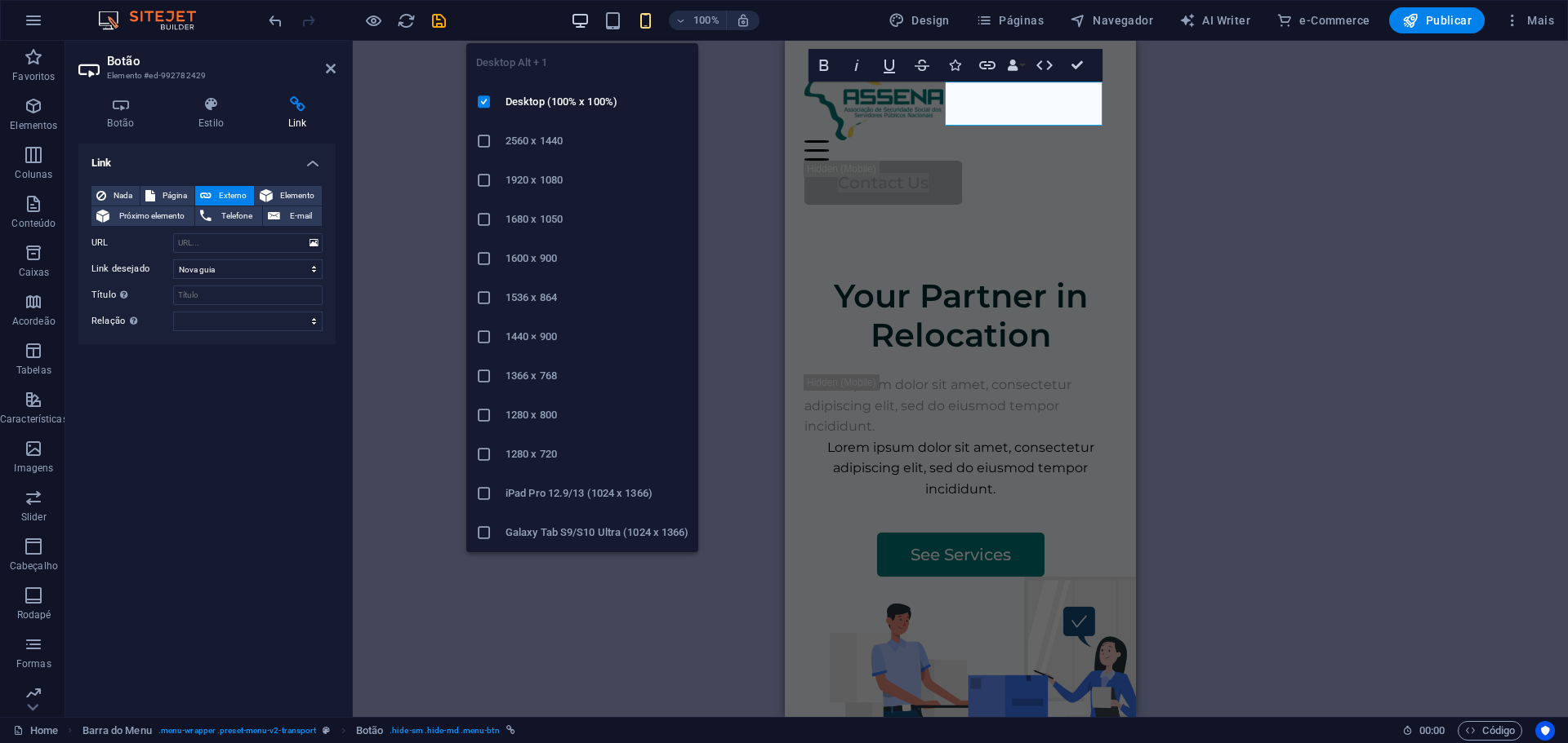
click at [577, 26] on icon "button" at bounding box center [579, 21] width 19 height 19
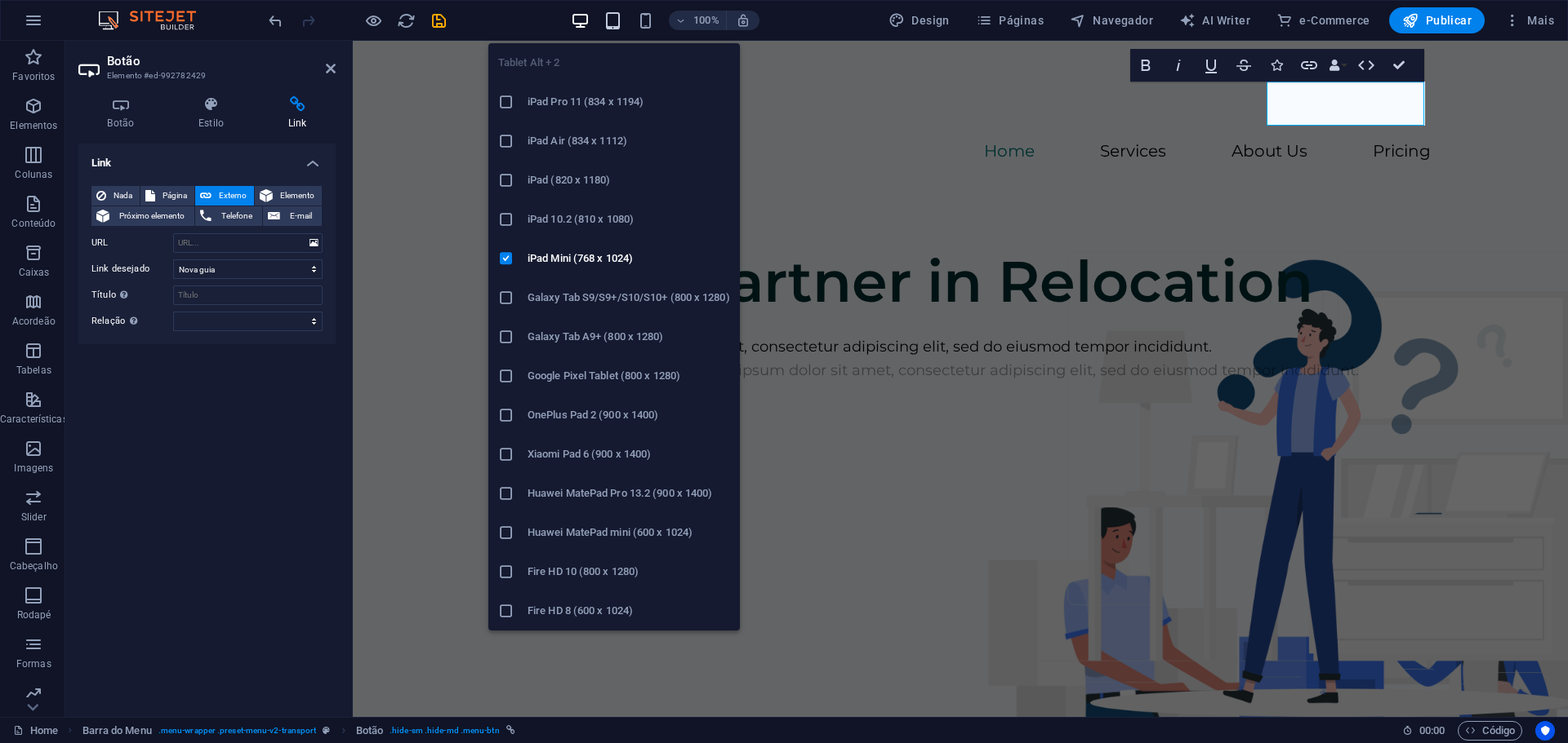
click at [622, 13] on icon "button" at bounding box center [612, 21] width 19 height 19
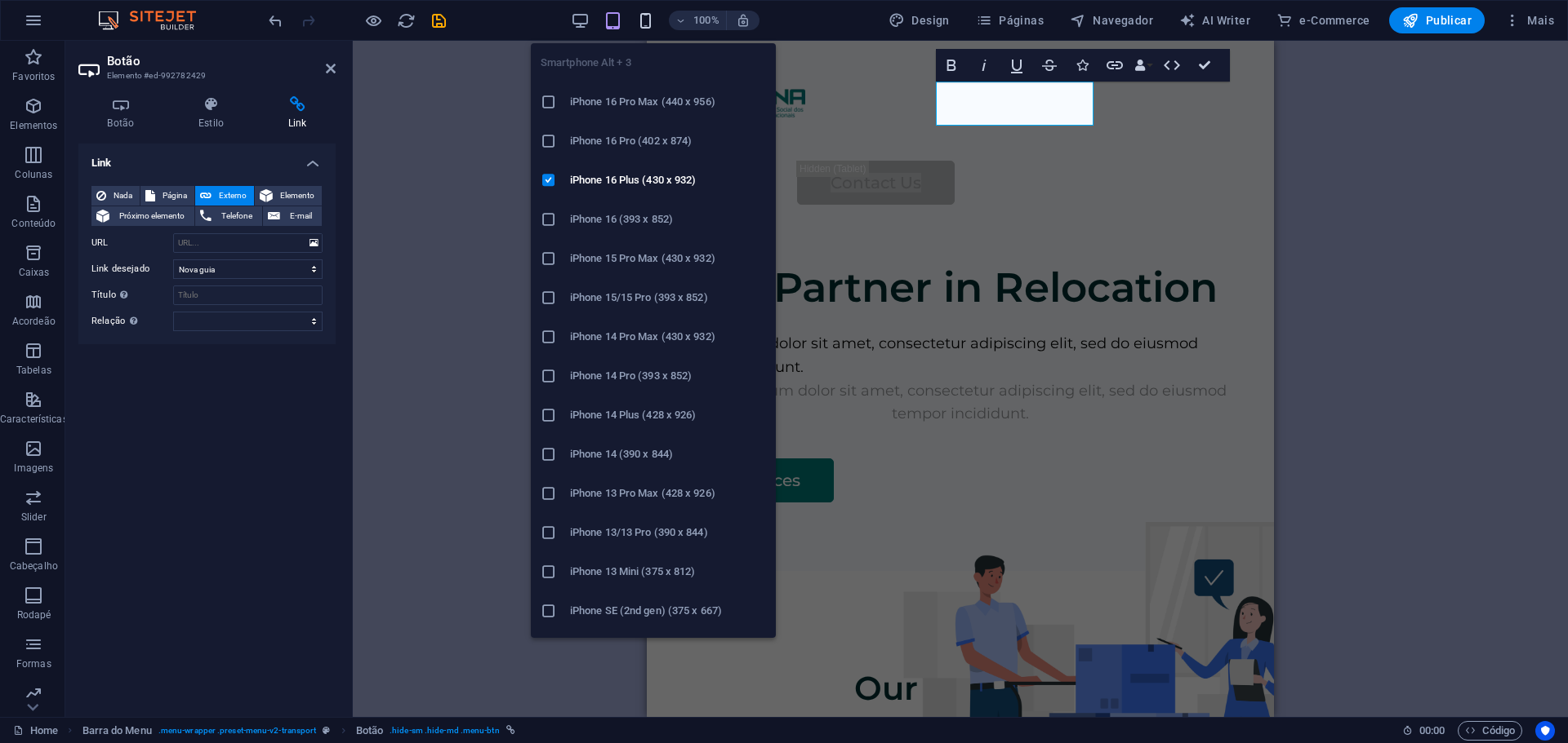
click at [653, 21] on icon "button" at bounding box center [645, 21] width 19 height 19
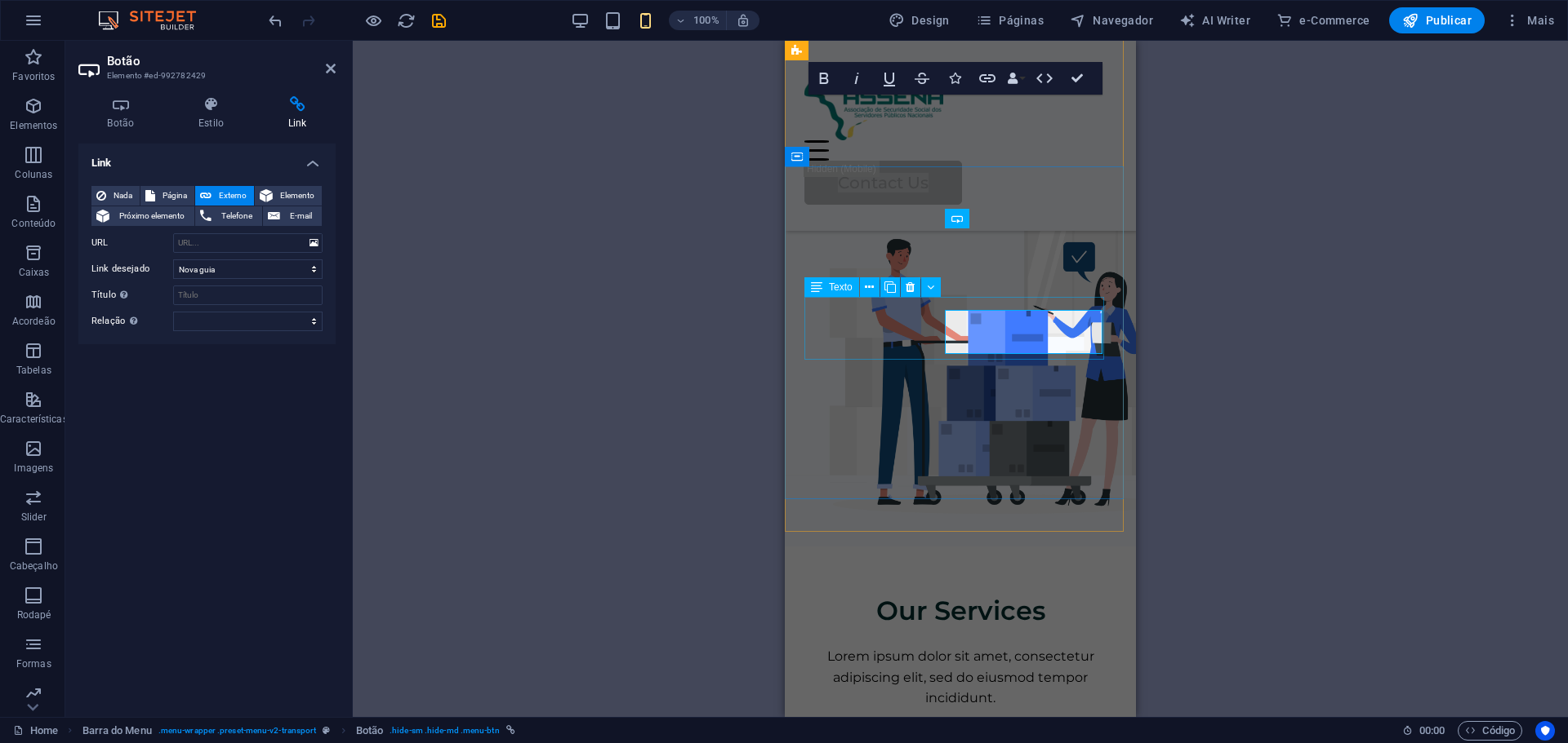
scroll to position [319, 0]
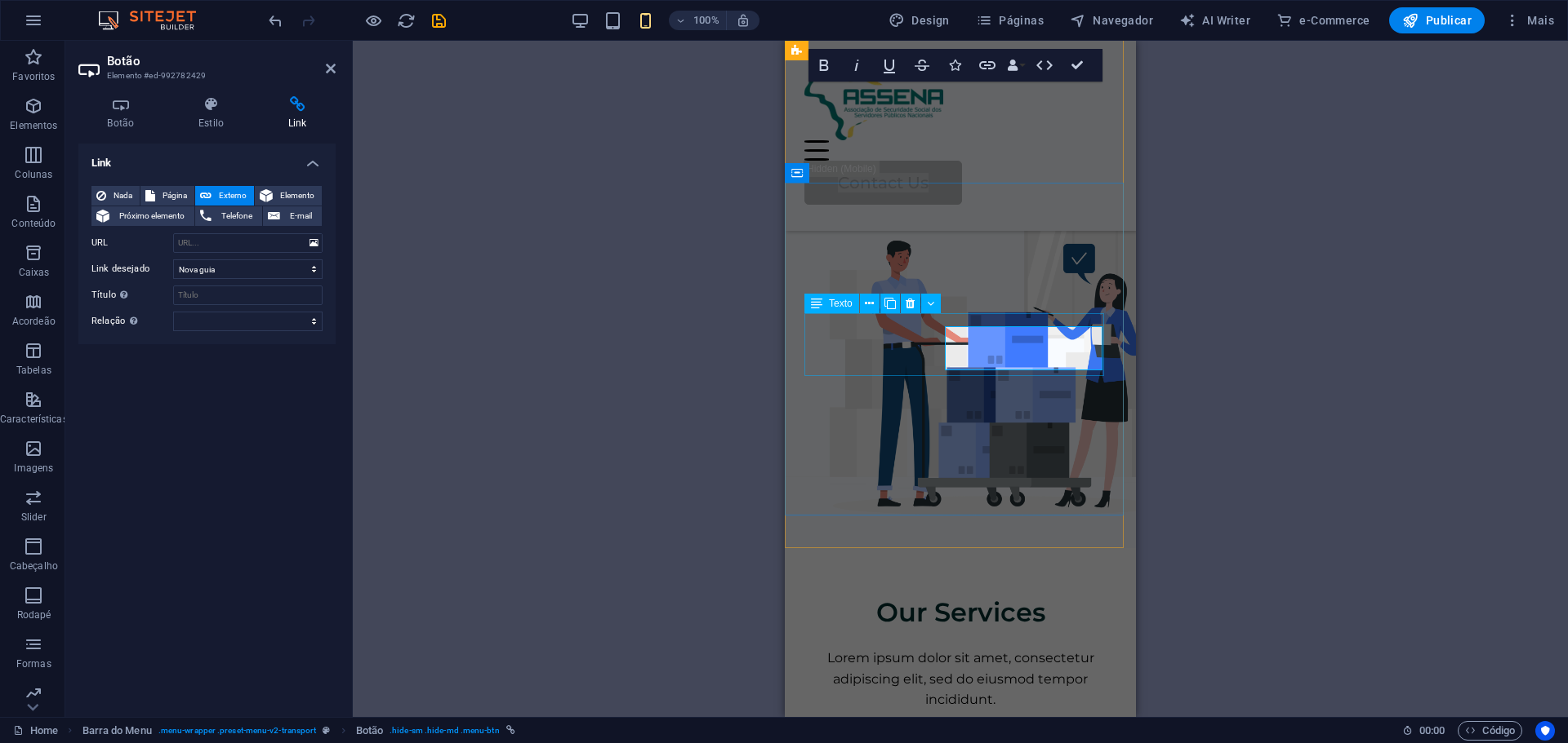
click at [1002, 74] on div "Lorem ipsum dolor sit amet, consectetur adipiscing elit, sed do eiusmod tempor …" at bounding box center [959, 43] width 311 height 63
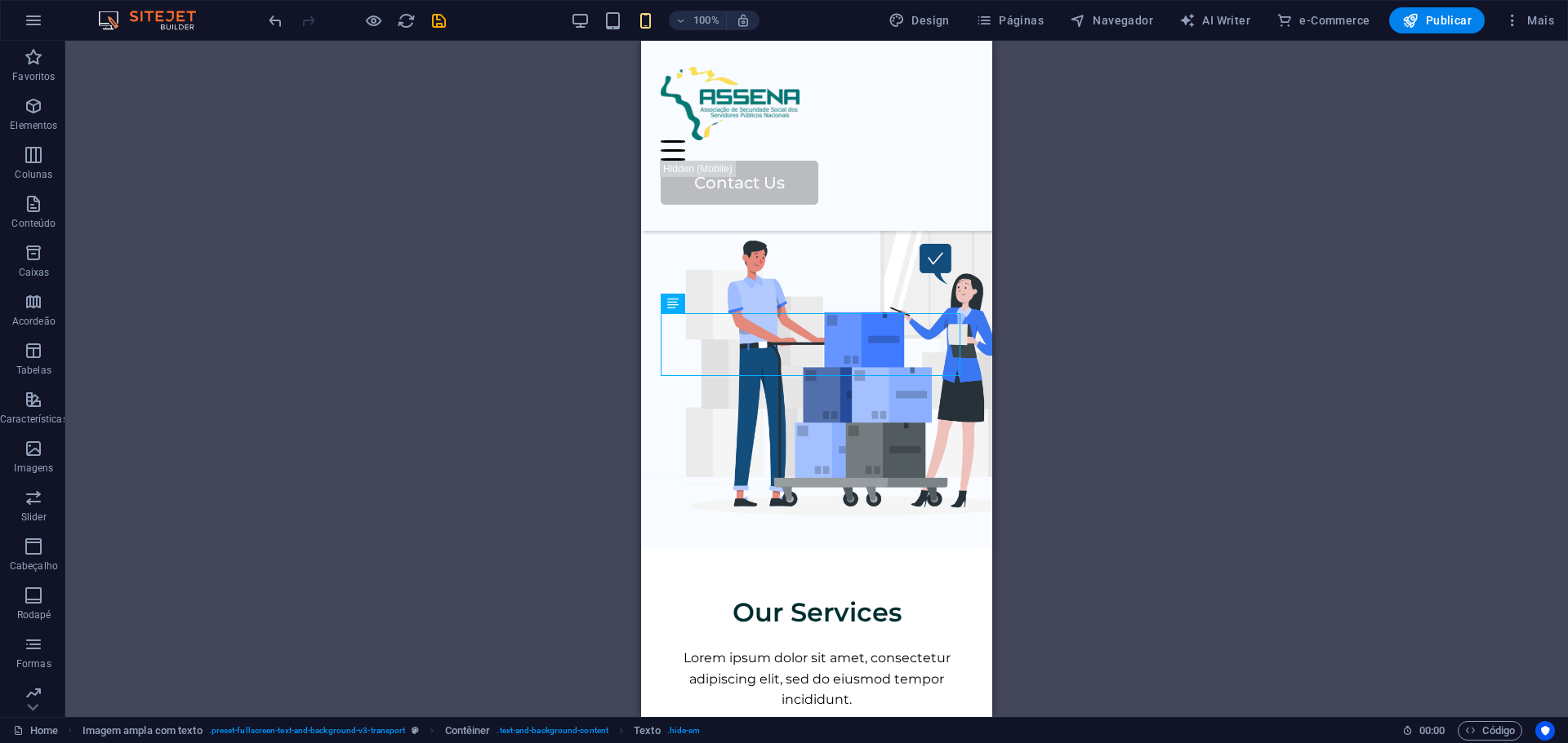
click at [1062, 417] on div "H1 Imagem ampla com texto Contêiner Contêiner Imagem ampla com texto Imagem Ima…" at bounding box center [816, 378] width 1502 height 677
click at [1088, 410] on div "H1 Imagem ampla com texto Contêiner Contêiner Imagem ampla com texto Imagem Ima…" at bounding box center [816, 378] width 1502 height 677
click at [1089, 409] on div "H1 Imagem ampla com texto Contêiner Contêiner Imagem ampla com texto Imagem Ima…" at bounding box center [816, 378] width 1502 height 677
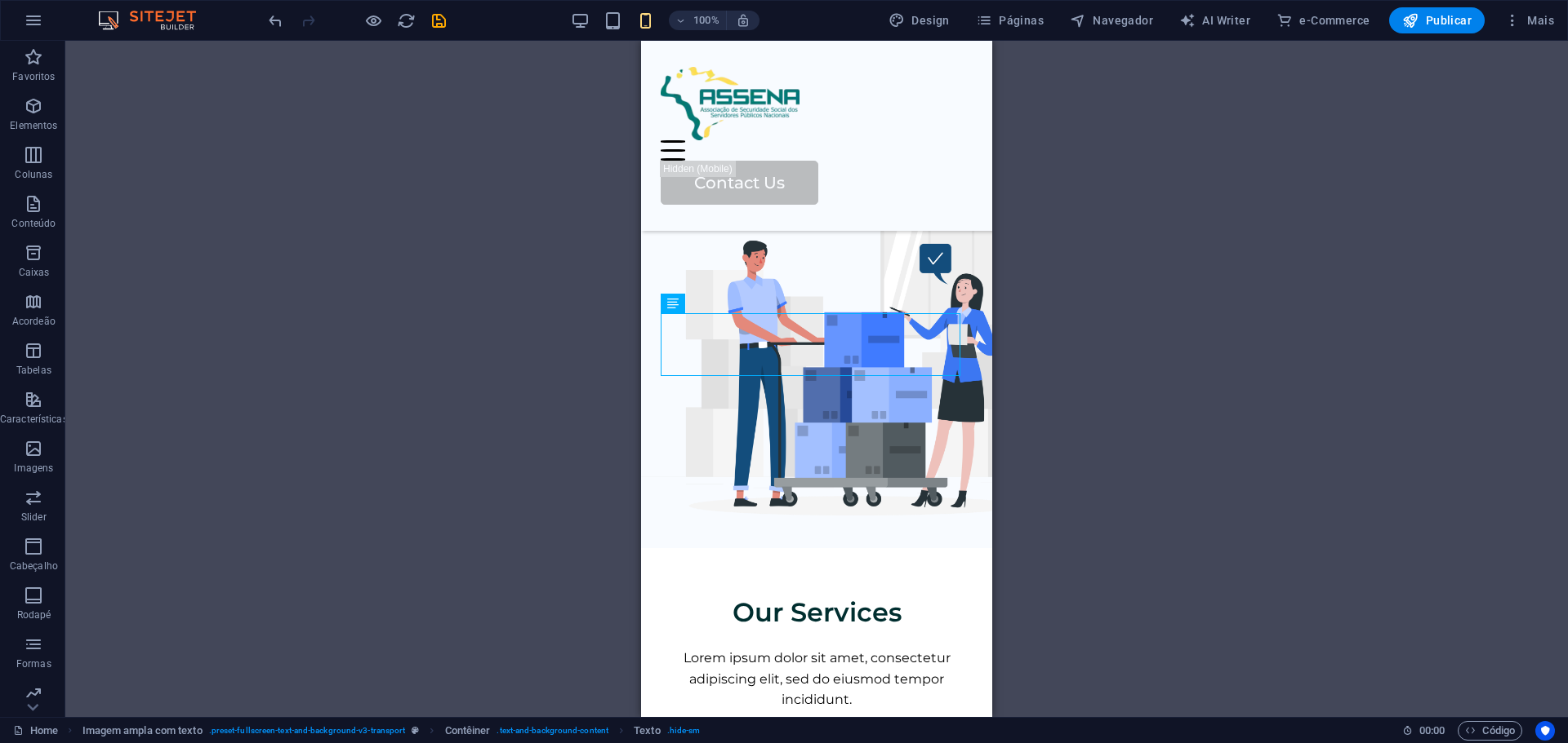
click at [1057, 292] on div "H1 Imagem ampla com texto Contêiner Contêiner Imagem ampla com texto Imagem Ima…" at bounding box center [816, 378] width 1502 height 677
click at [1053, 287] on div "H1 Imagem ampla com texto Contêiner Contêiner Imagem ampla com texto Imagem Ima…" at bounding box center [816, 378] width 1502 height 677
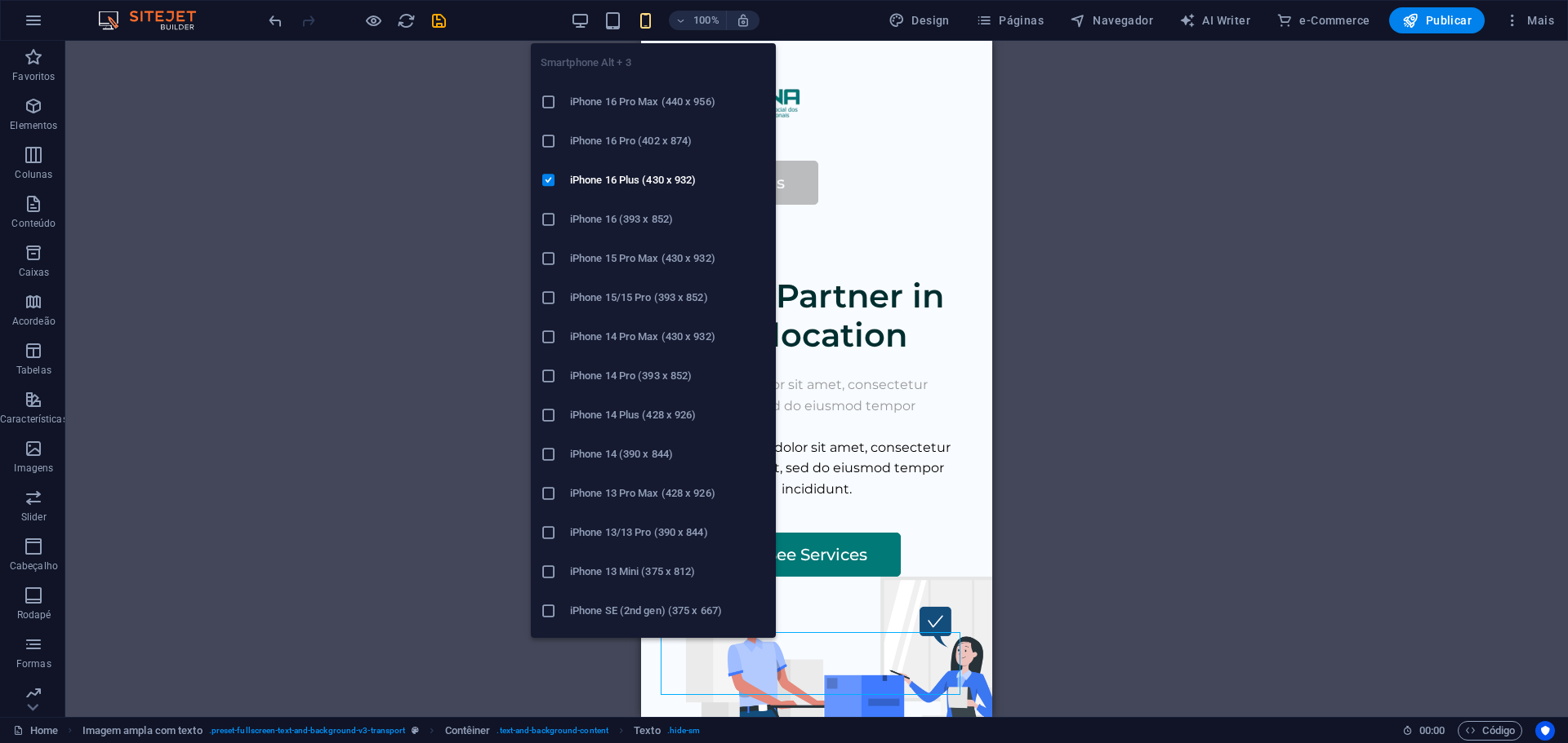
click at [653, 24] on icon "button" at bounding box center [645, 21] width 19 height 19
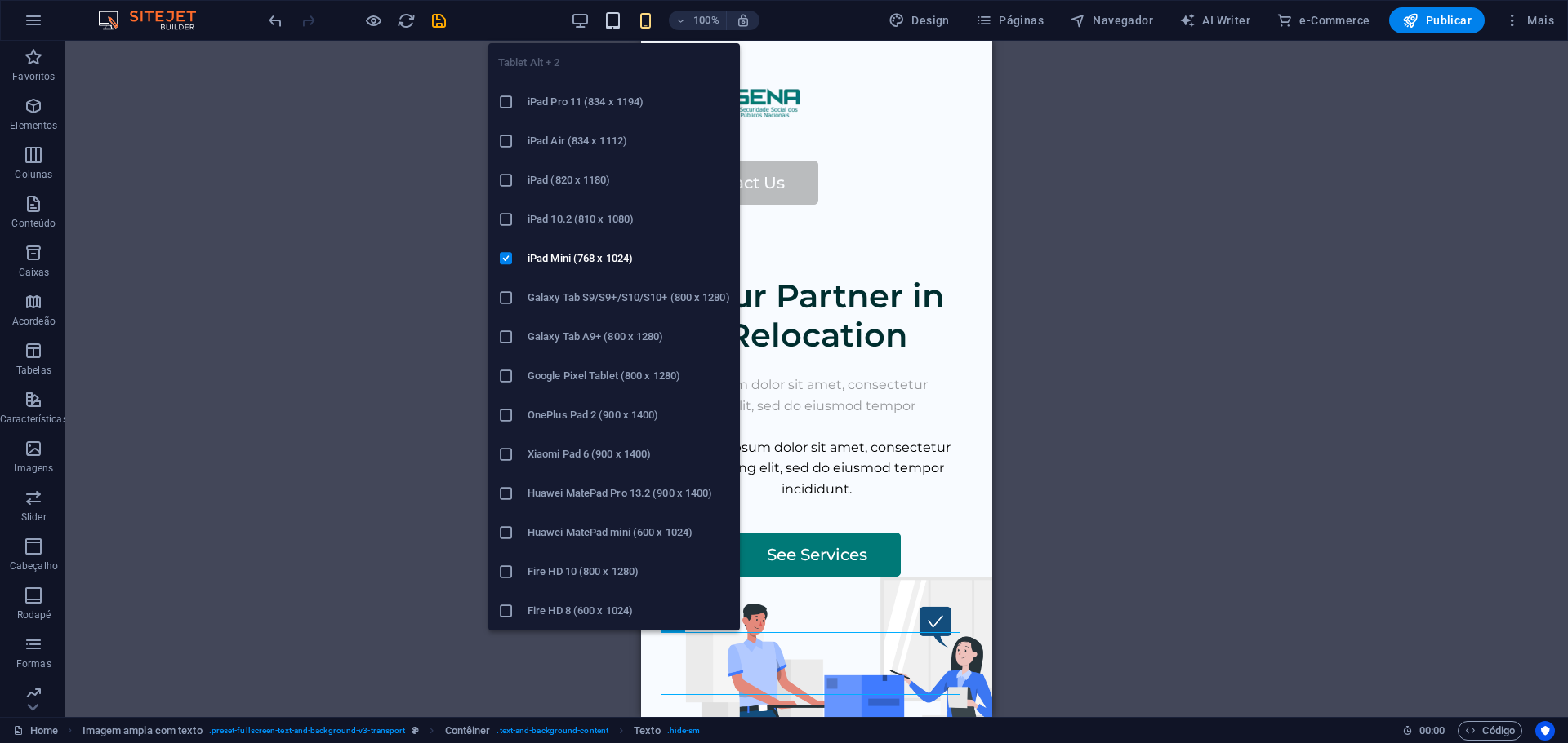
click at [619, 15] on icon "button" at bounding box center [612, 21] width 19 height 19
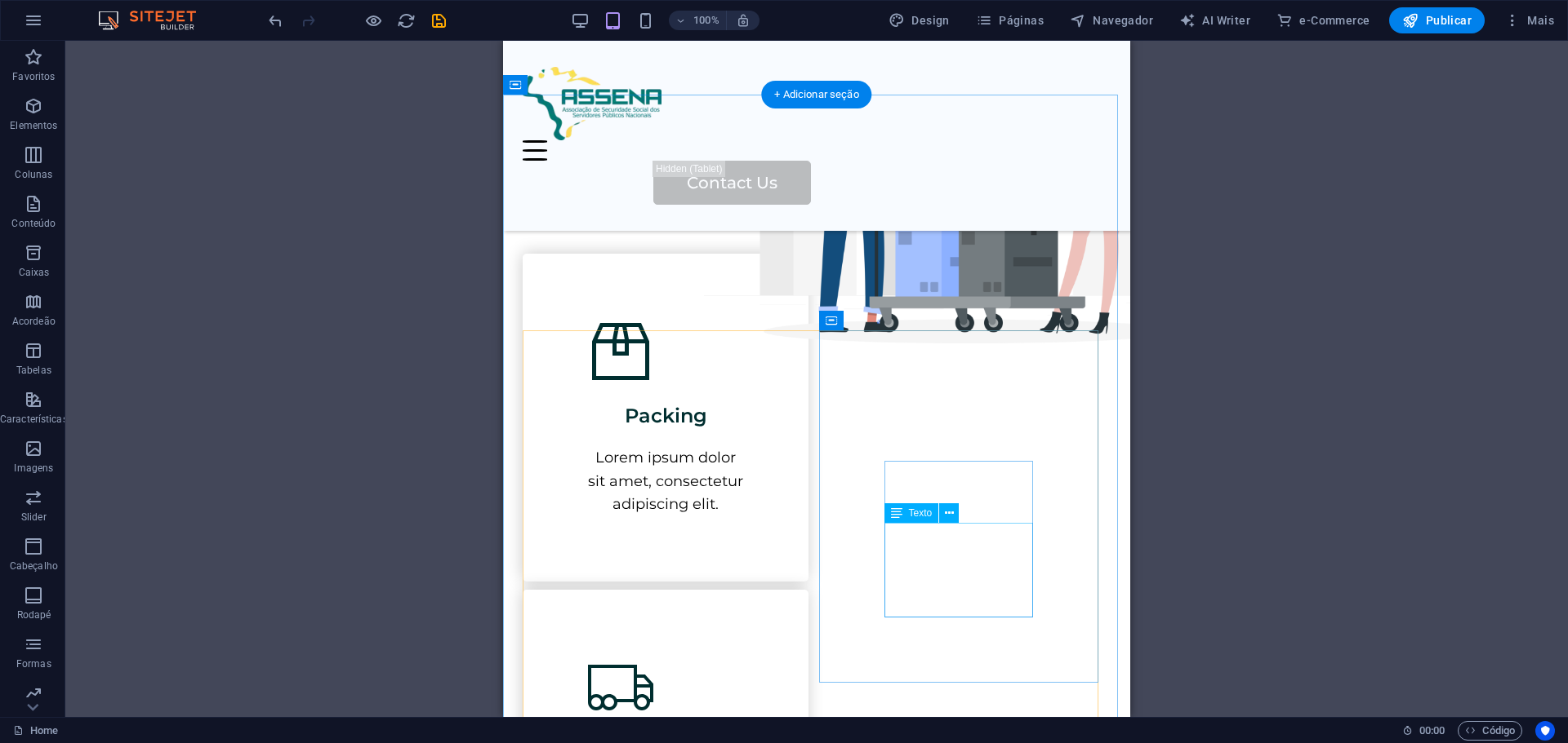
scroll to position [571, 0]
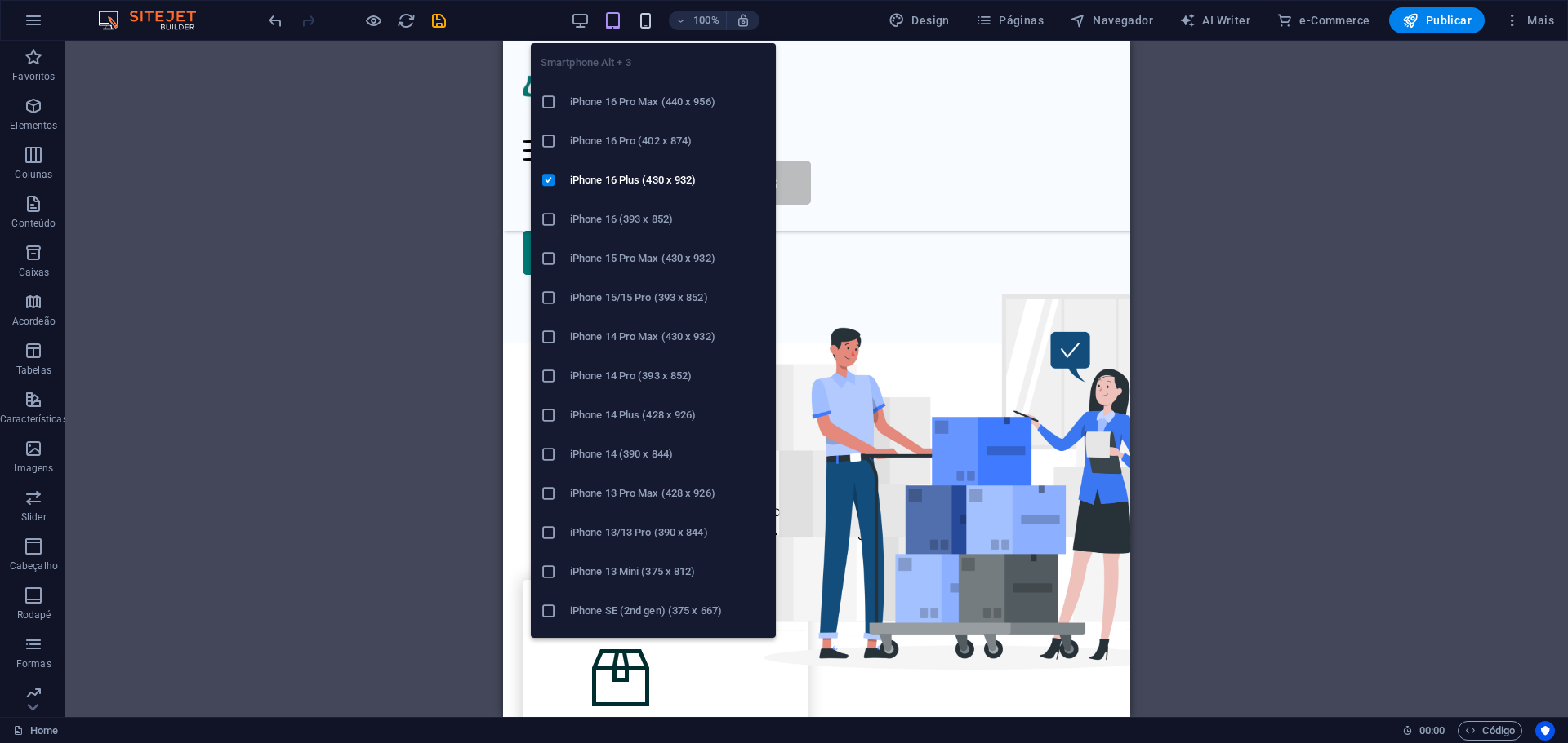
drag, startPoint x: 650, startPoint y: 18, endPoint x: 711, endPoint y: 45, distance: 66.7
click at [651, 18] on icon "button" at bounding box center [645, 21] width 19 height 19
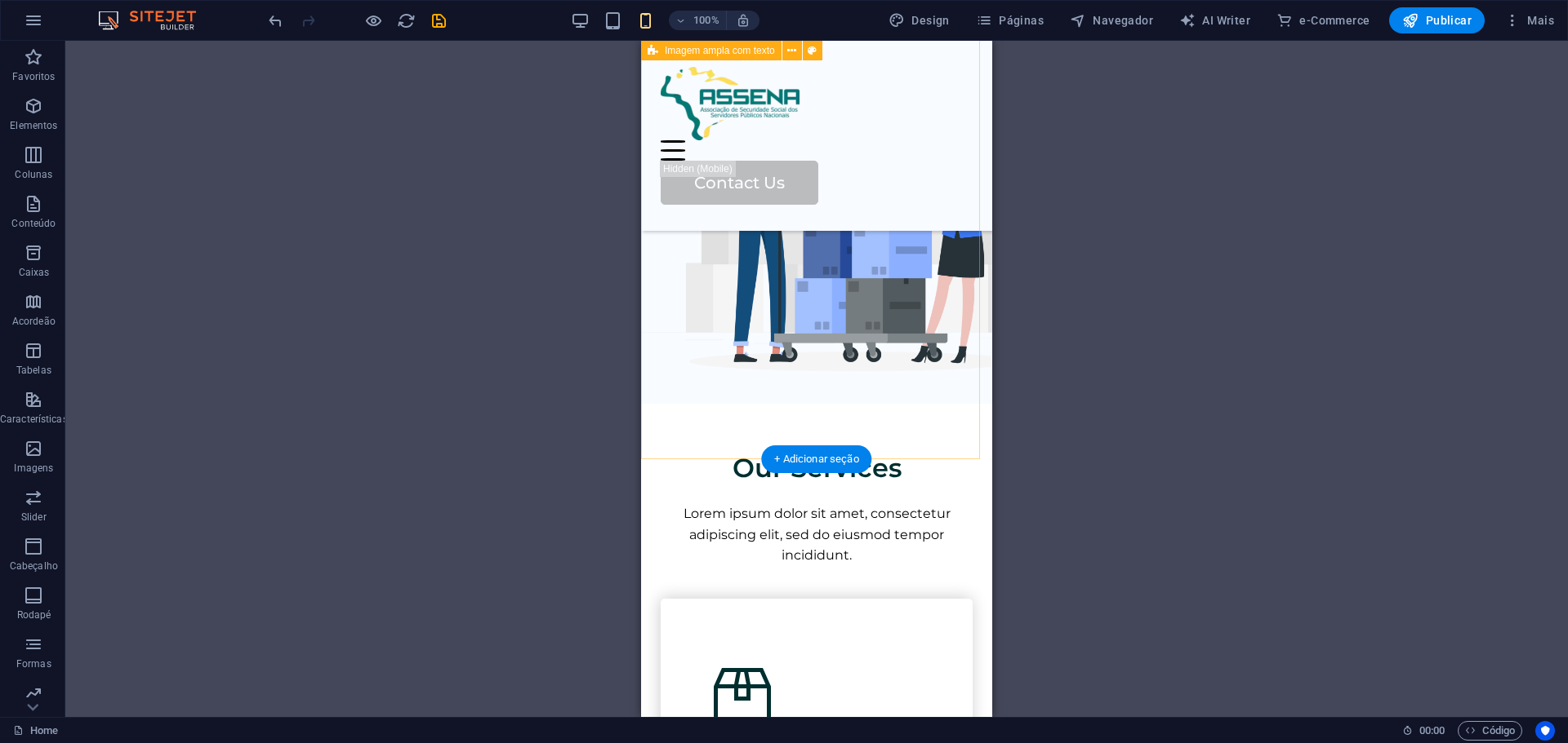
scroll to position [489, 0]
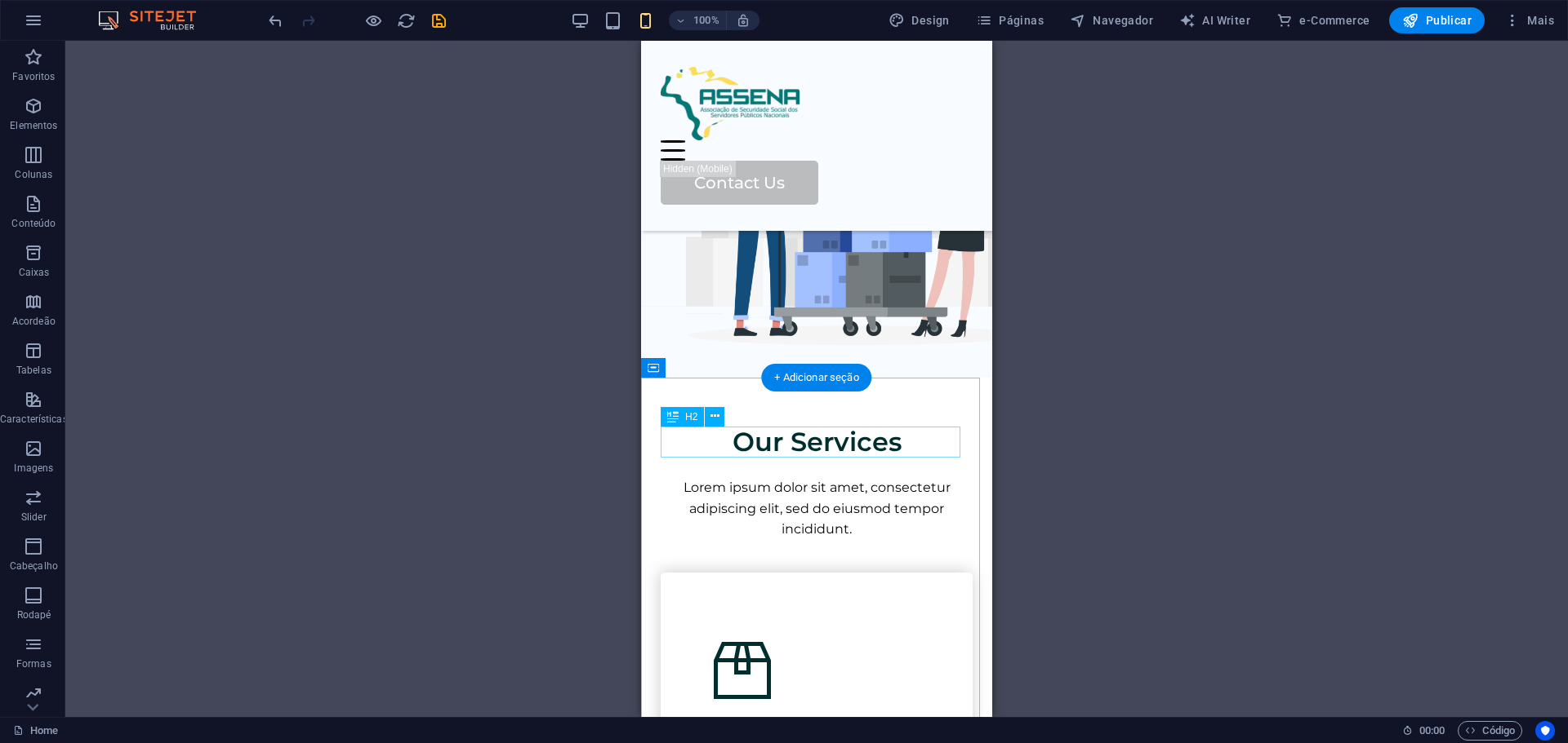
click at [918, 442] on div "Our Services" at bounding box center [816, 442] width 311 height 31
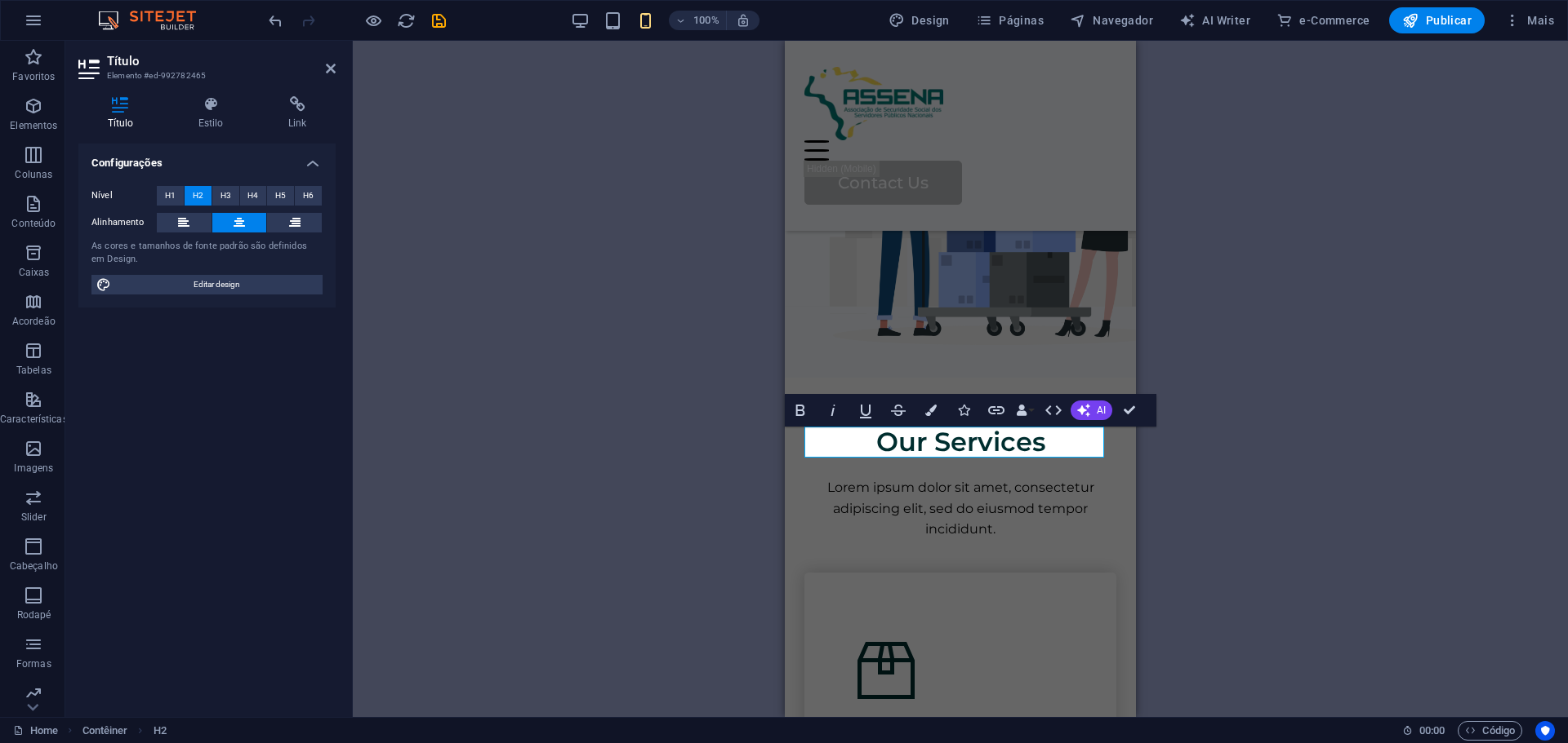
click at [1245, 344] on div "H1 Imagem ampla com texto Imagem ampla com texto Contêiner Contêiner Imagem Ima…" at bounding box center [960, 378] width 1215 height 677
click at [1038, 154] on div "Menu Home Services About Us Pricing Contact Us" at bounding box center [960, 135] width 351 height 190
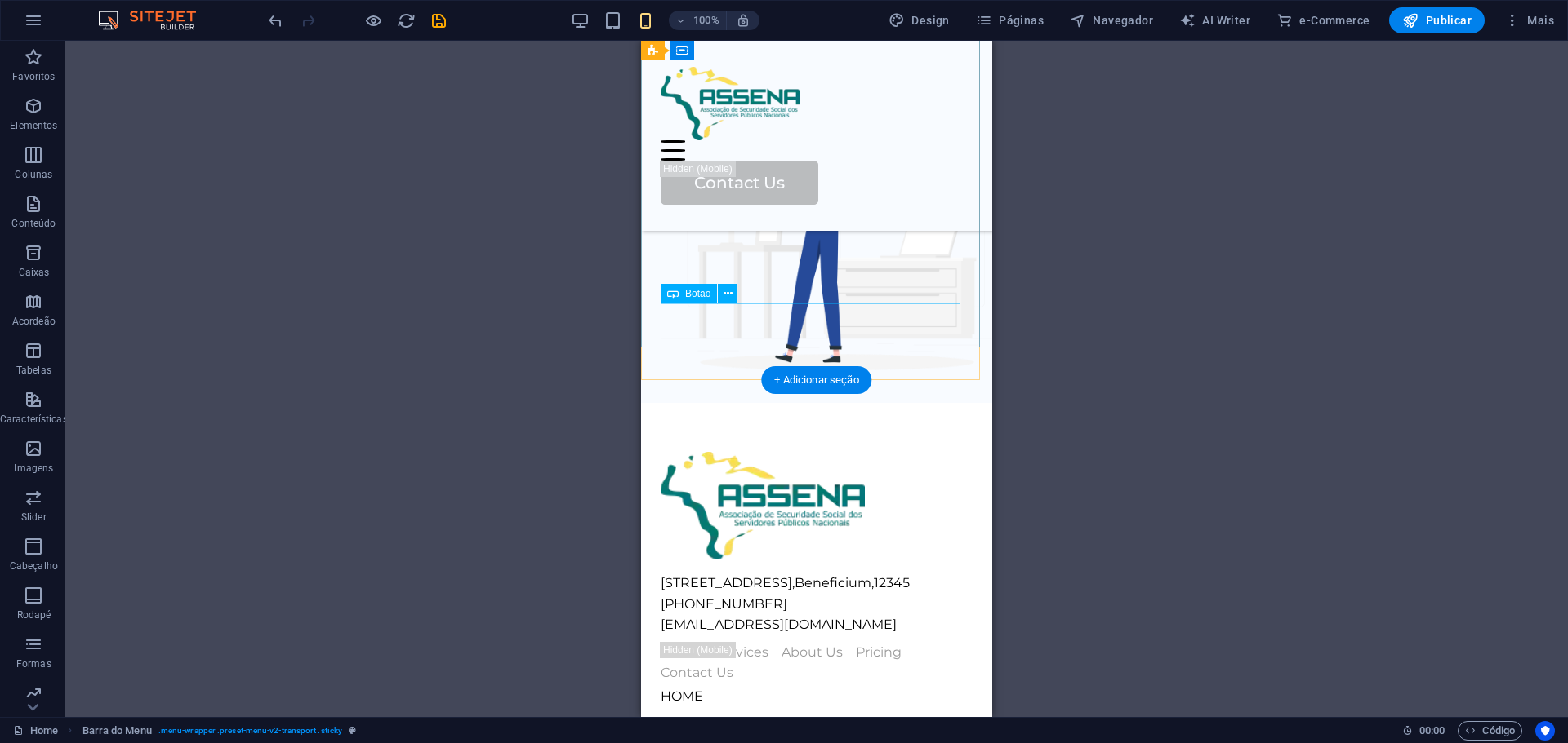
scroll to position [2766, 0]
